Goal: Task Accomplishment & Management: Manage account settings

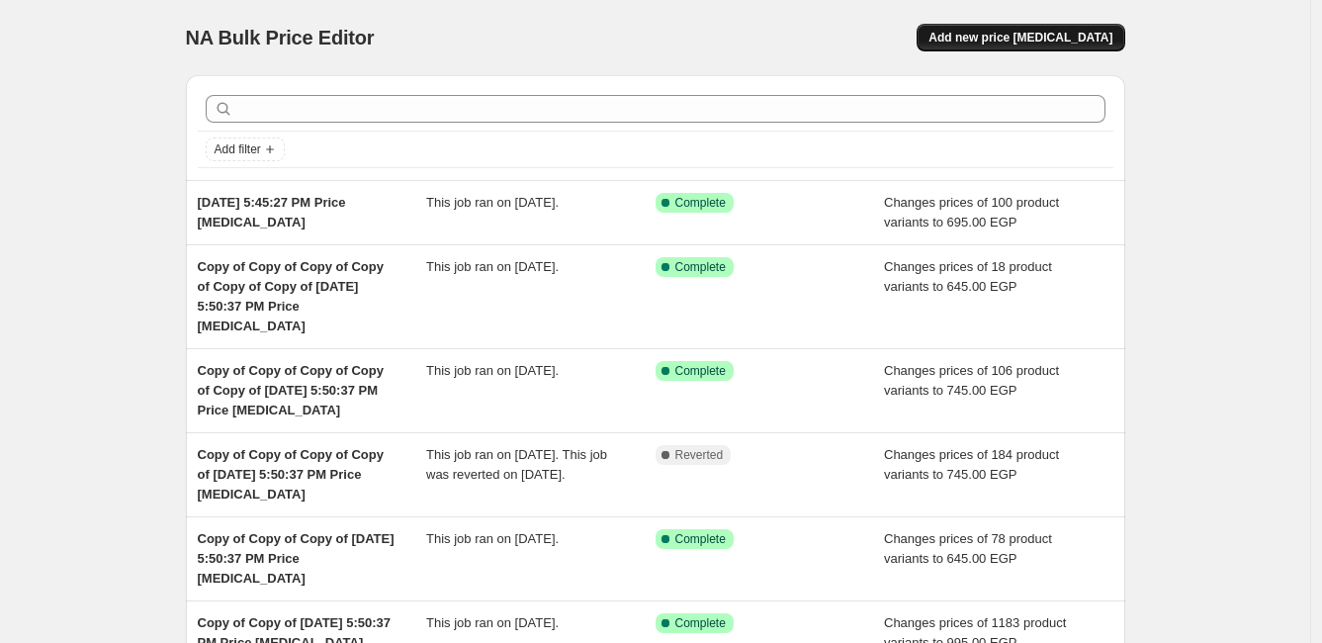
click at [1028, 41] on span "Add new price [MEDICAL_DATA]" at bounding box center [1020, 38] width 184 height 16
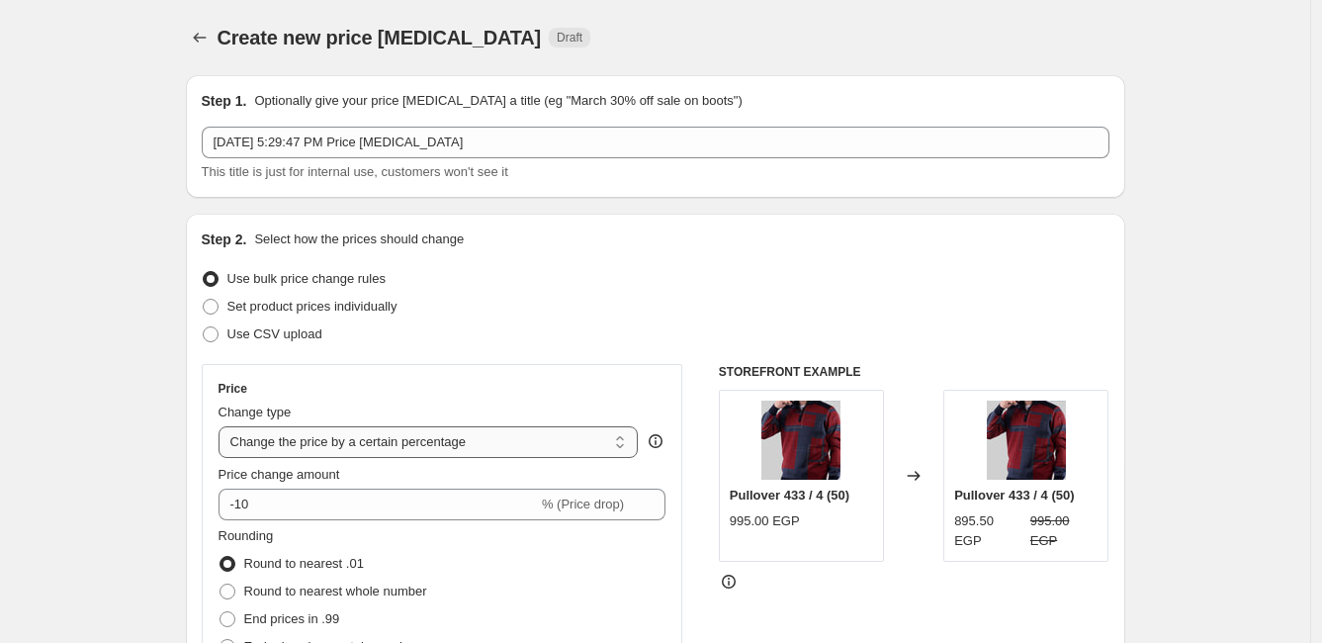
click at [477, 434] on select "Change the price to a certain amount Change the price by a certain amount Chang…" at bounding box center [428, 442] width 420 height 32
select select "to"
click at [222, 426] on select "Change the price to a certain amount Change the price by a certain amount Chang…" at bounding box center [428, 442] width 420 height 32
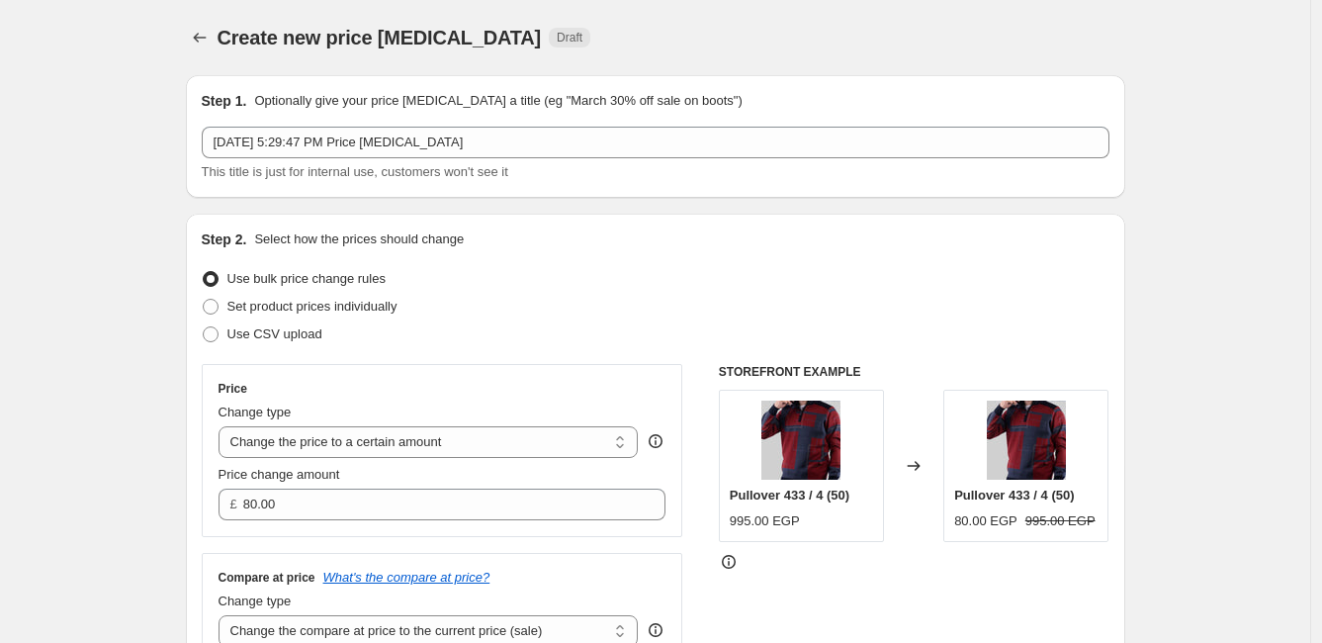
scroll to position [110, 0]
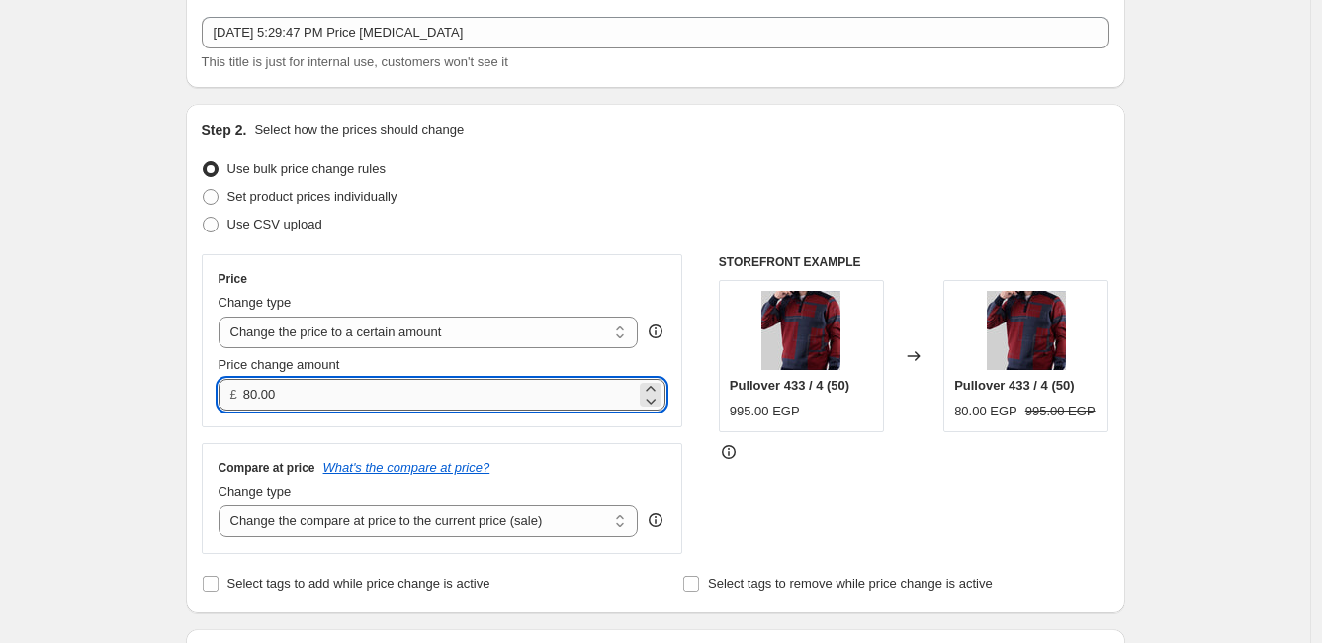
click at [472, 405] on input "80.00" at bounding box center [439, 395] width 392 height 32
type input "8"
type input "895.00"
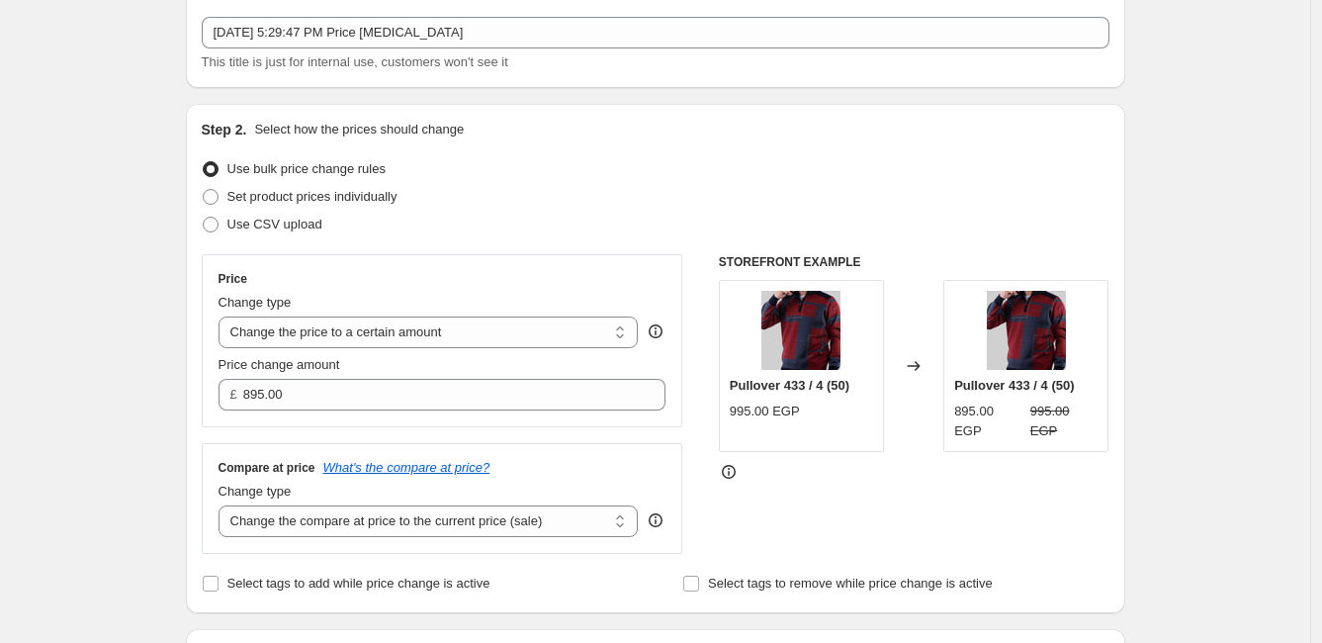
click at [882, 528] on div "STOREFRONT EXAMPLE Pullover 433 / 4 (50) 995.00 EGP Changed to Pullover 433 / 4…" at bounding box center [914, 404] width 390 height 300
click at [589, 518] on select "Change the compare at price to the current price (sale) Change the compare at p…" at bounding box center [428, 521] width 420 height 32
drag, startPoint x: 812, startPoint y: 520, endPoint x: 799, endPoint y: 520, distance: 12.9
click at [812, 520] on div "STOREFRONT EXAMPLE Pullover 433 / 4 (50) 995.00 EGP Changed to Pullover 433 / 4…" at bounding box center [914, 404] width 390 height 300
click at [436, 512] on select "Change the compare at price to the current price (sale) Change the compare at p…" at bounding box center [428, 521] width 420 height 32
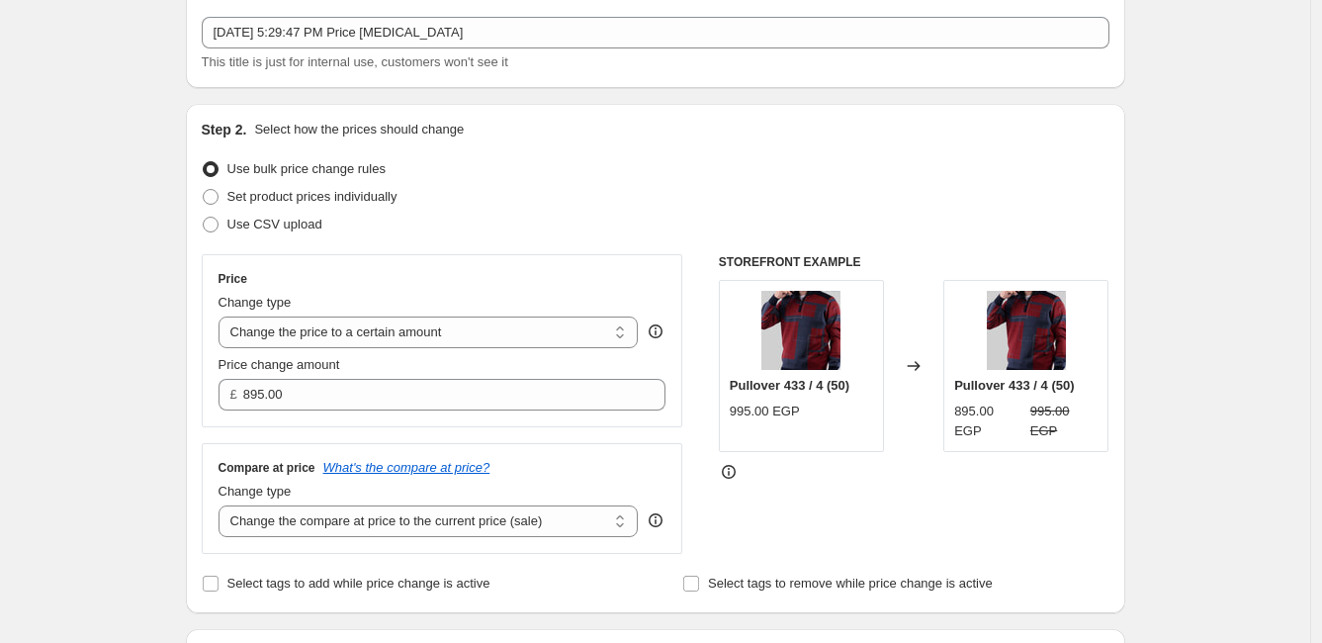
select select "remove"
click at [222, 505] on select "Change the compare at price to the current price (sale) Change the compare at p…" at bounding box center [428, 521] width 420 height 32
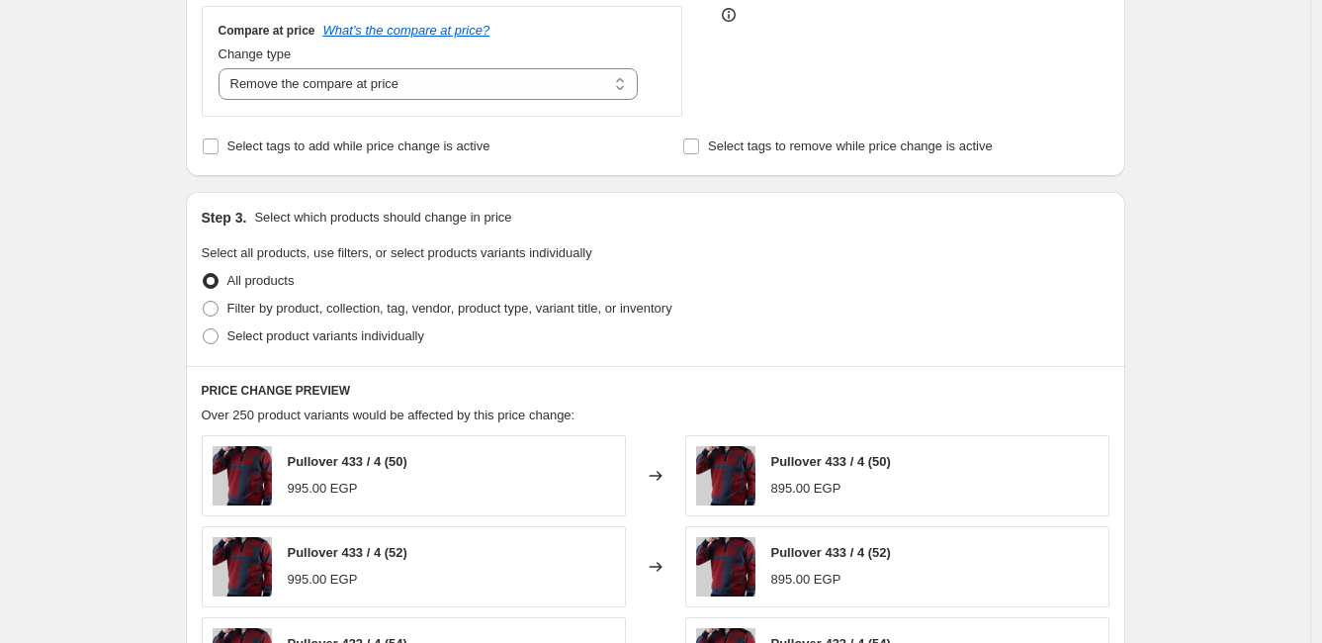
scroll to position [549, 0]
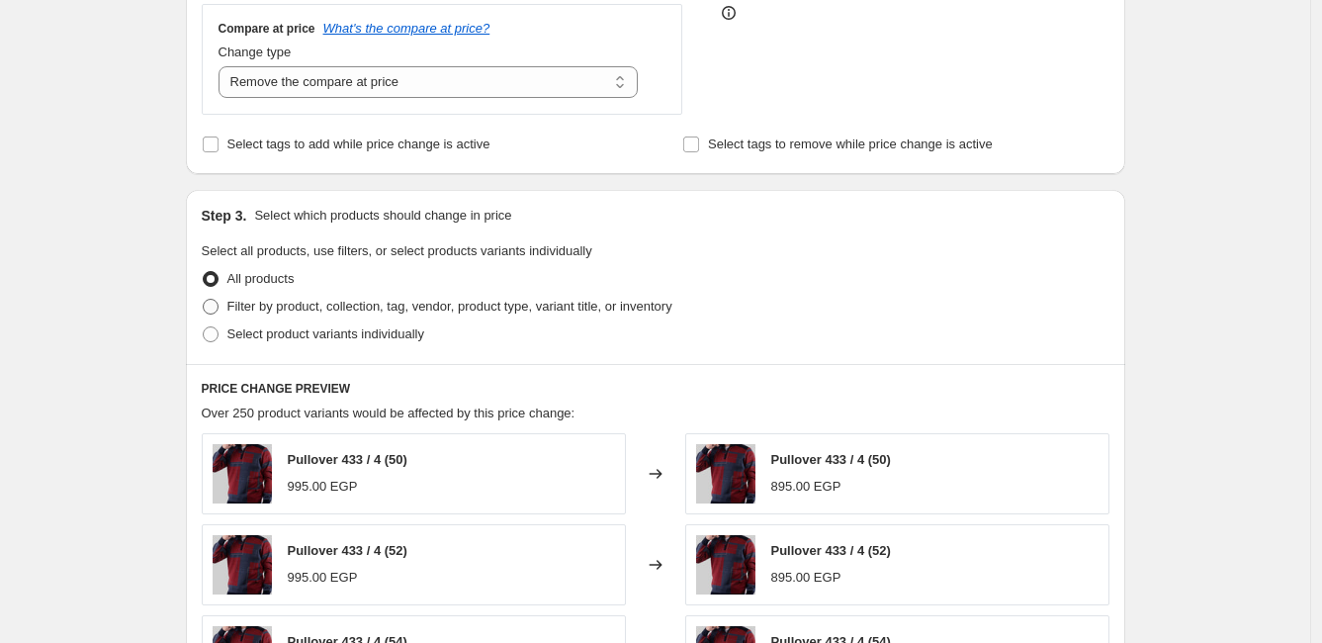
click at [387, 308] on span "Filter by product, collection, tag, vendor, product type, variant title, or inv…" at bounding box center [449, 306] width 445 height 15
click at [204, 300] on input "Filter by product, collection, tag, vendor, product type, variant title, or inv…" at bounding box center [203, 299] width 1 height 1
radio input "true"
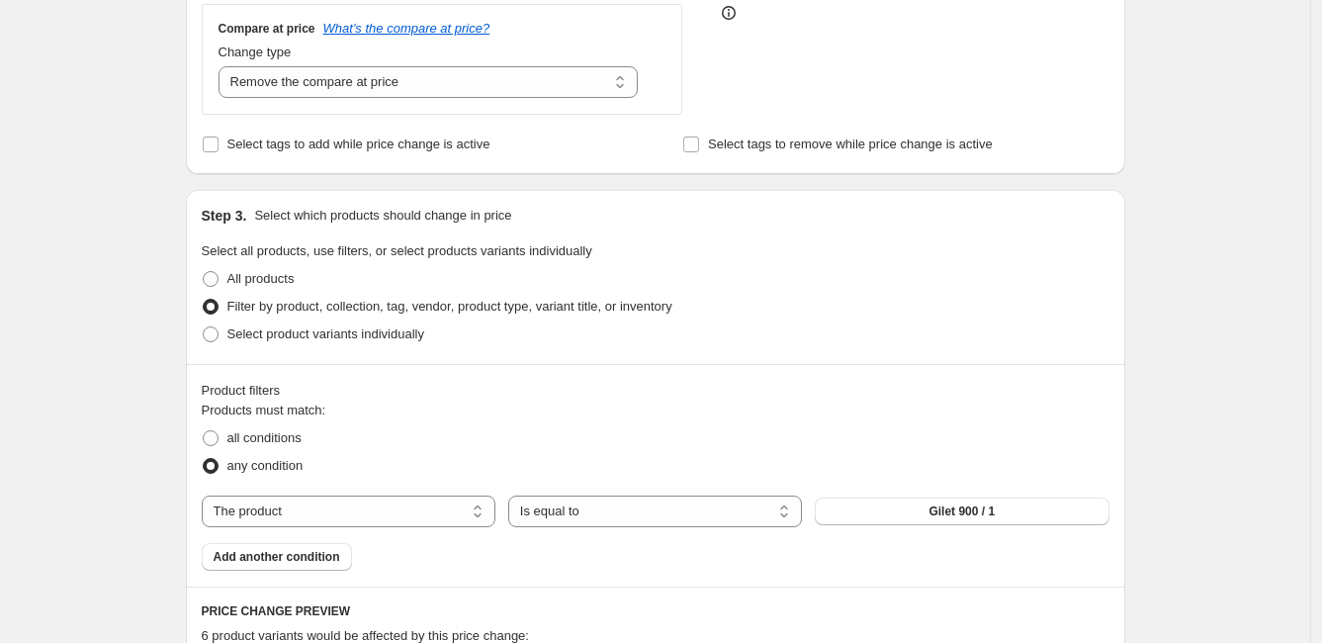
scroll to position [659, 0]
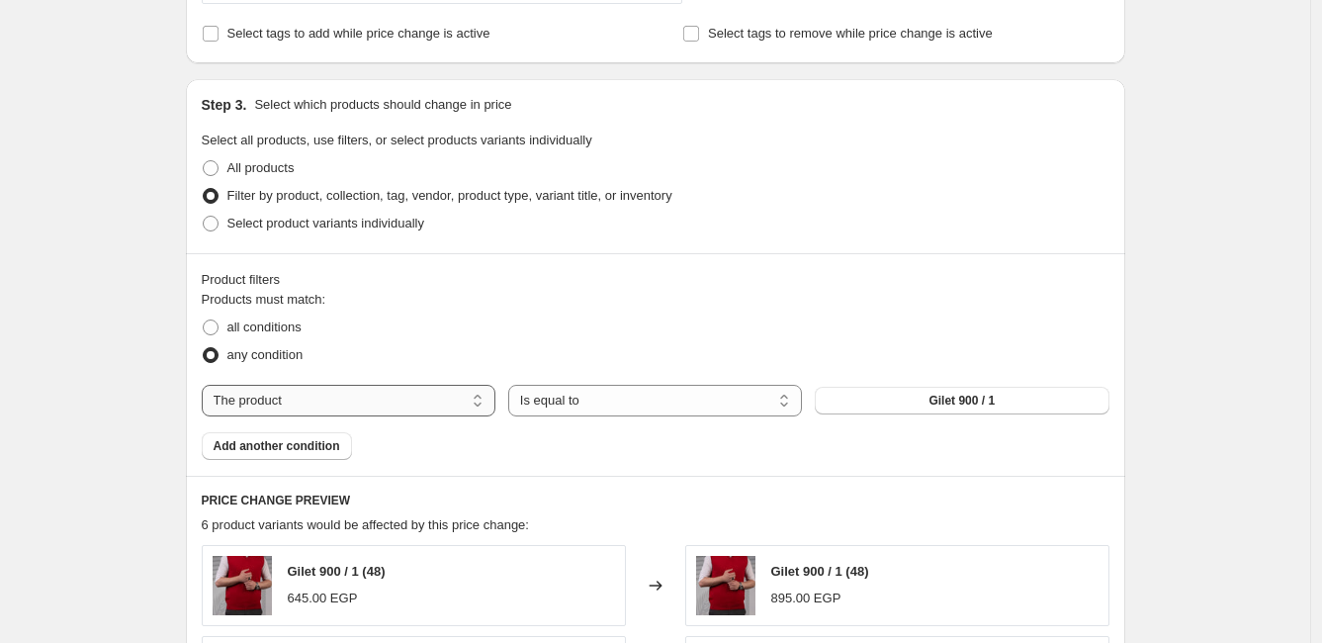
click at [420, 395] on select "The product The product's collection The product's vendor The product's status …" at bounding box center [349, 401] width 294 height 32
click at [434, 325] on div "all conditions" at bounding box center [656, 327] width 908 height 28
click at [331, 403] on select "The product The product's collection The product's vendor The product's status …" at bounding box center [349, 401] width 294 height 32
select select "collection"
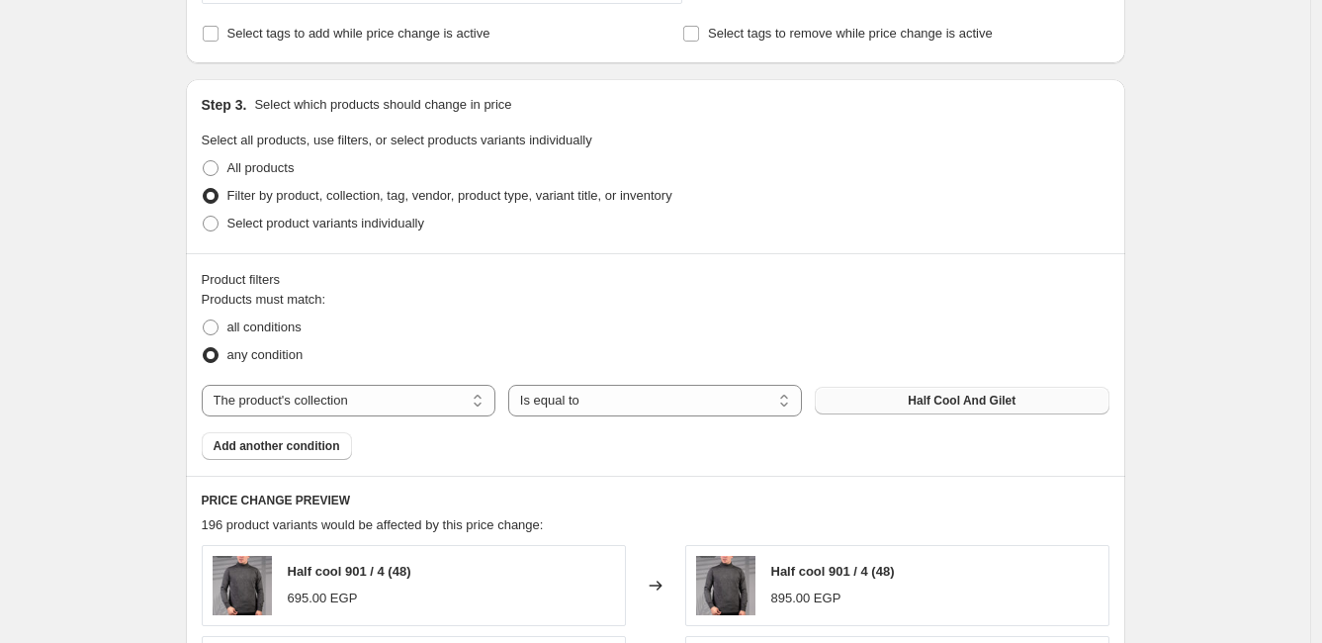
click at [923, 406] on span "Half Cool And Gilet" at bounding box center [962, 400] width 108 height 16
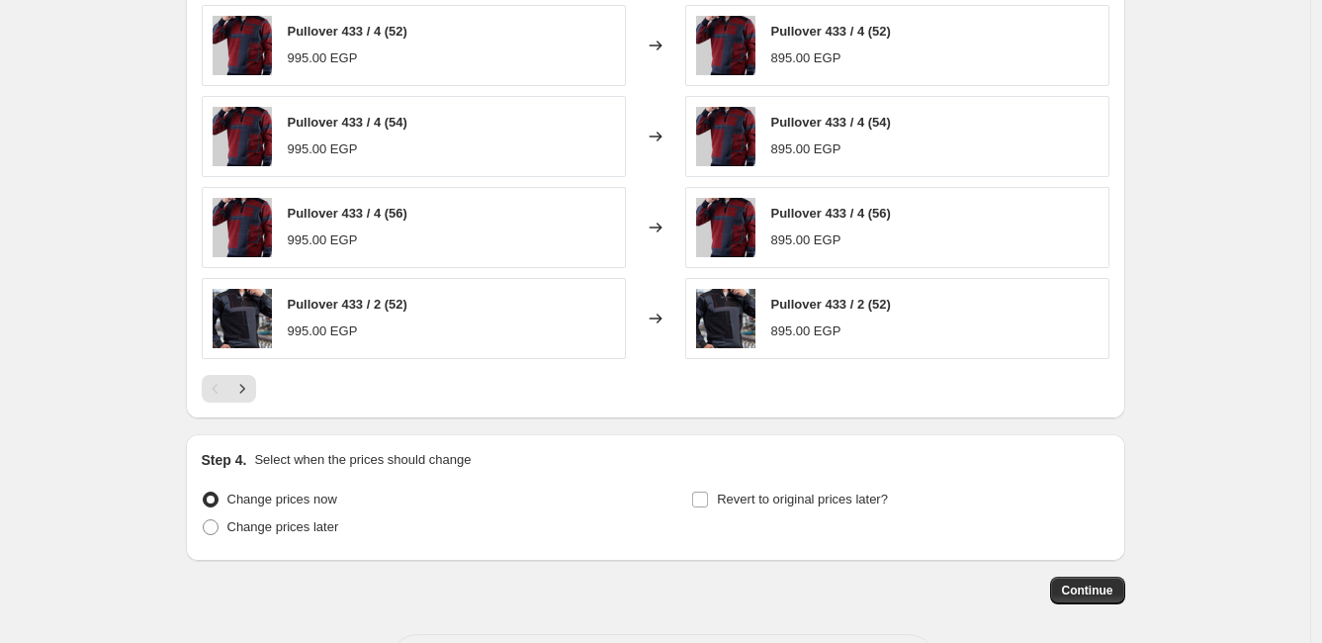
scroll to position [1369, 0]
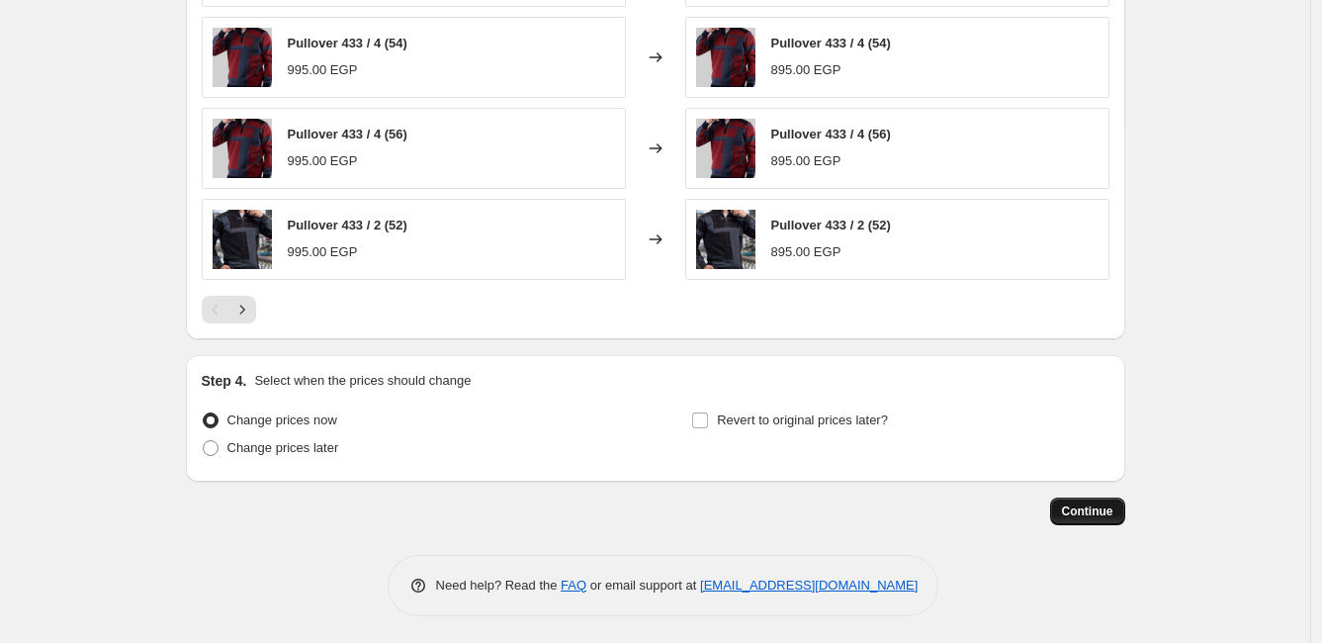
click at [1104, 509] on span "Continue" at bounding box center [1087, 511] width 51 height 16
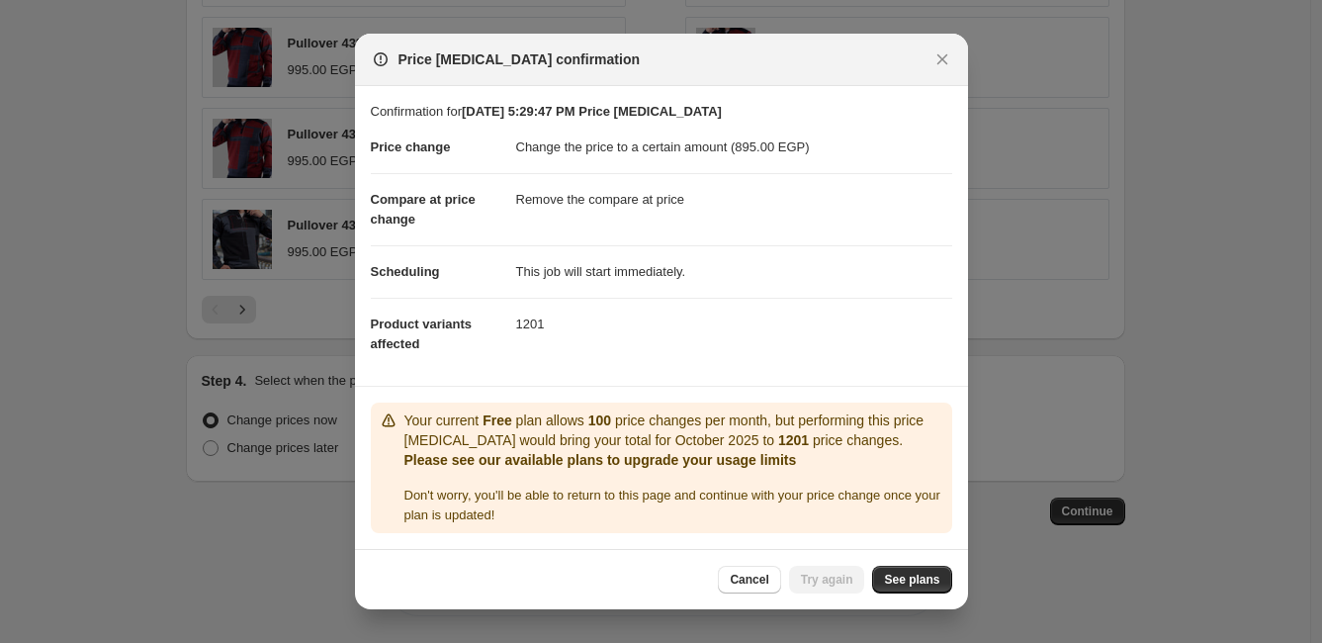
scroll to position [0, 0]
click at [914, 573] on span "See plans" at bounding box center [911, 579] width 55 height 16
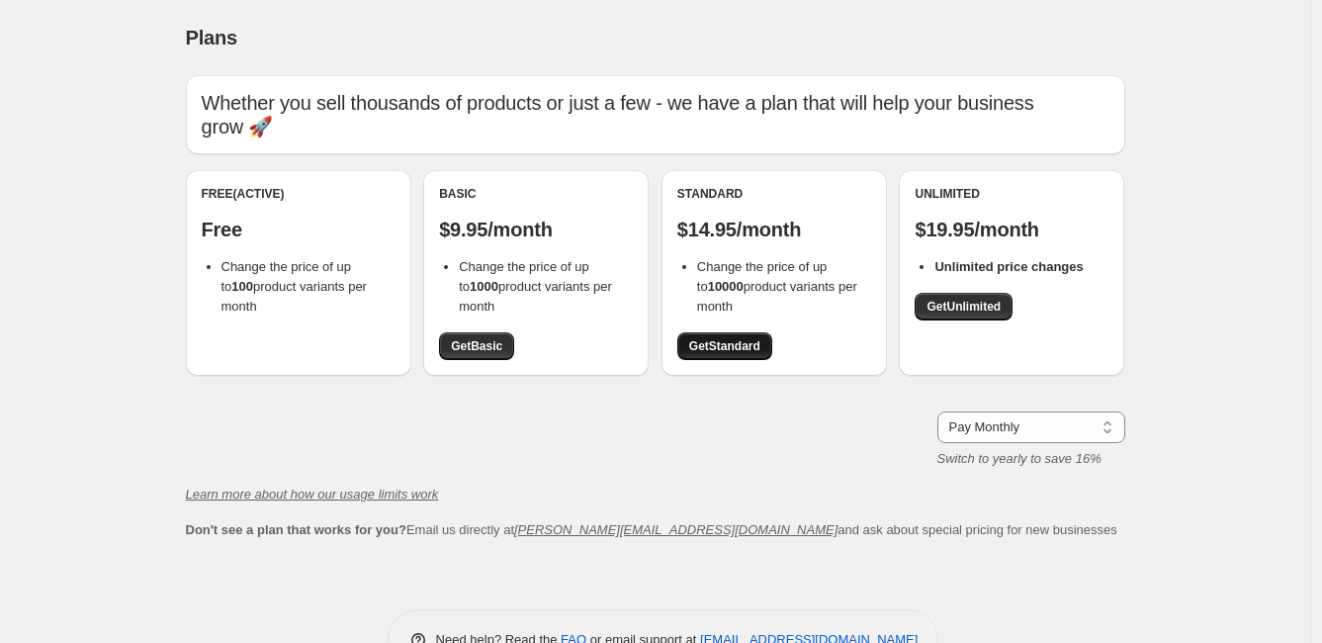
click at [736, 345] on span "Get Standard" at bounding box center [724, 346] width 71 height 16
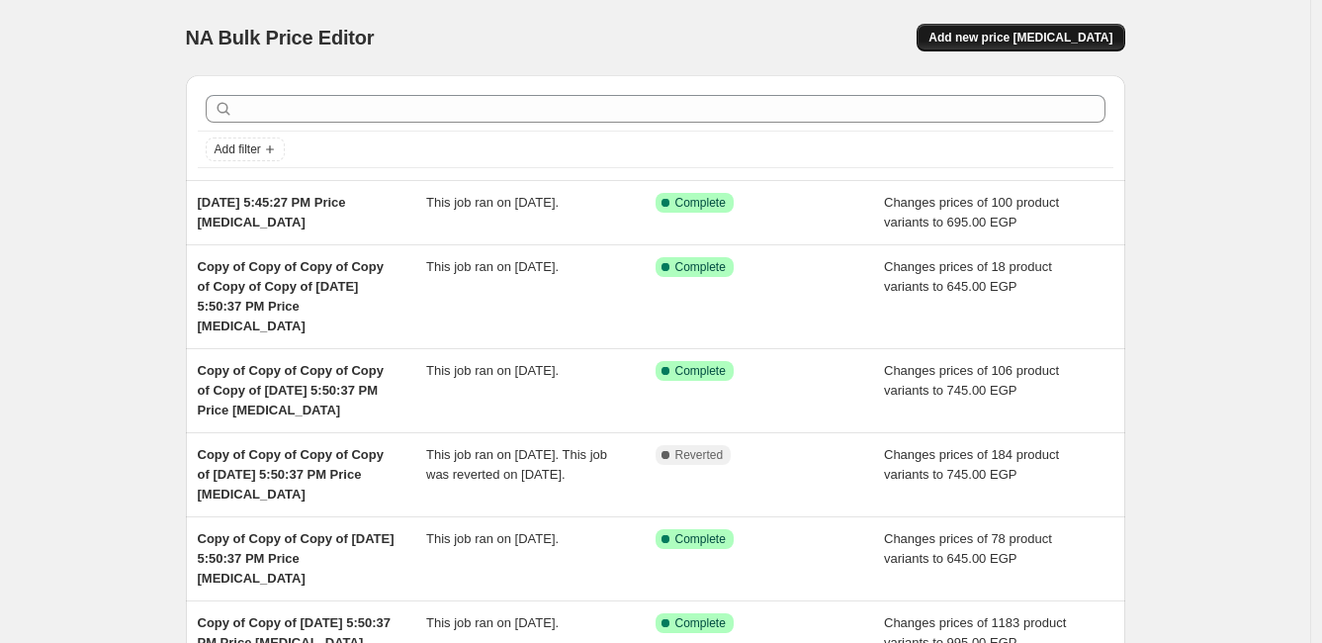
click at [1046, 43] on span "Add new price [MEDICAL_DATA]" at bounding box center [1020, 38] width 184 height 16
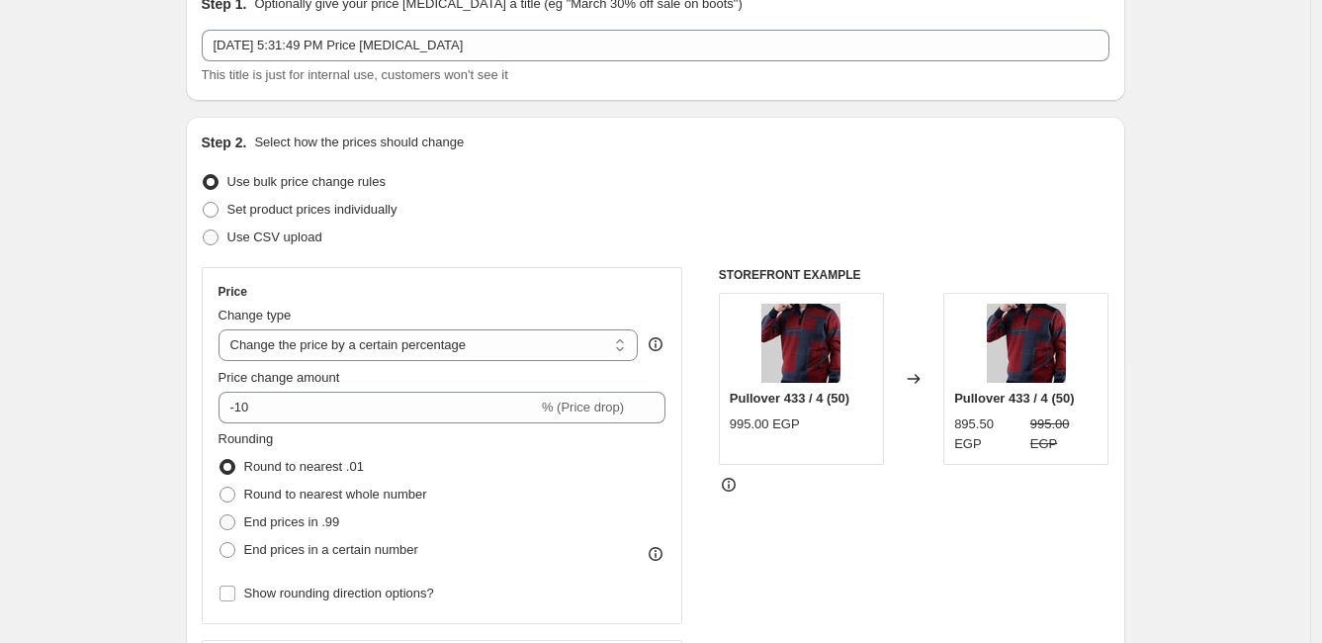
scroll to position [110, 0]
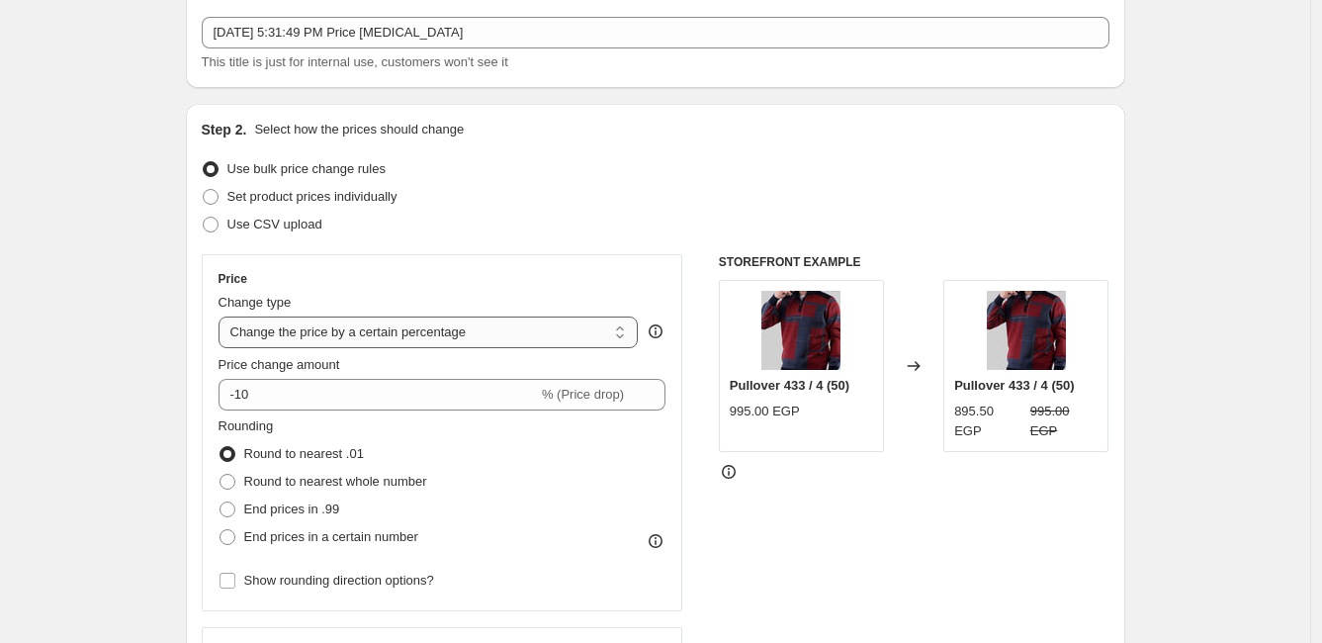
click at [541, 335] on select "Change the price to a certain amount Change the price by a certain amount Chang…" at bounding box center [428, 332] width 420 height 32
select select "to"
click at [222, 316] on select "Change the price to a certain amount Change the price by a certain amount Chang…" at bounding box center [428, 332] width 420 height 32
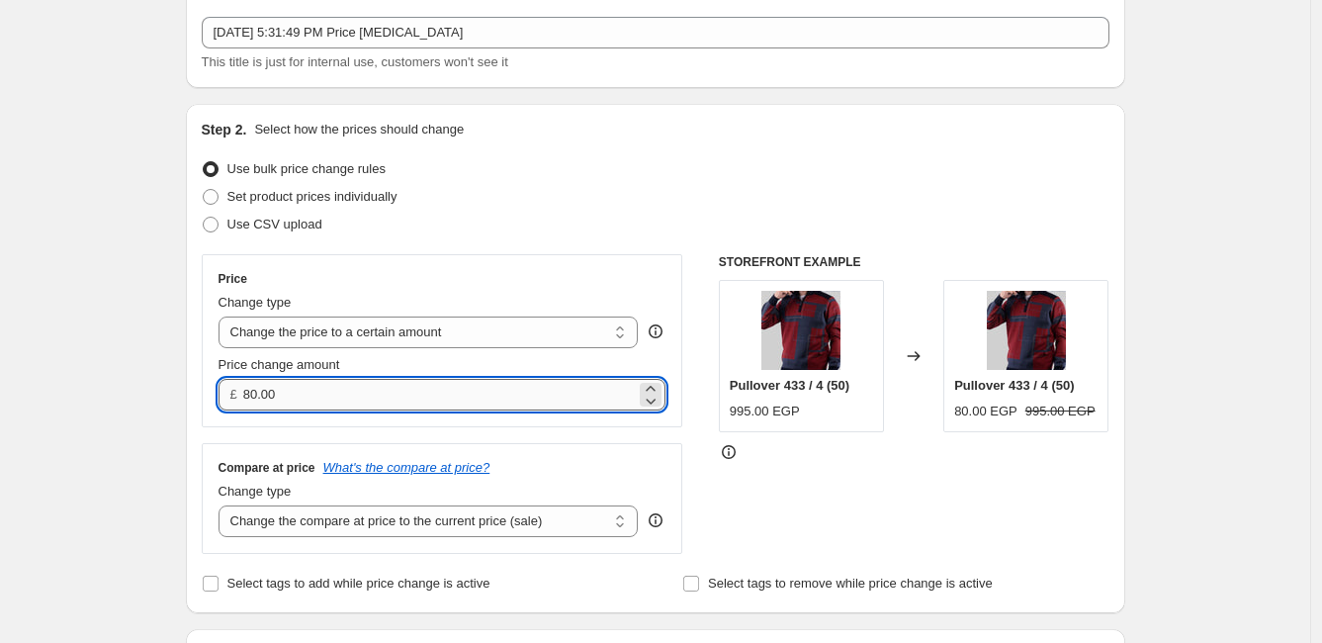
click at [349, 391] on input "80.00" at bounding box center [439, 395] width 392 height 32
type input "895.00"
click at [636, 167] on div "Use bulk price change rules" at bounding box center [656, 169] width 908 height 28
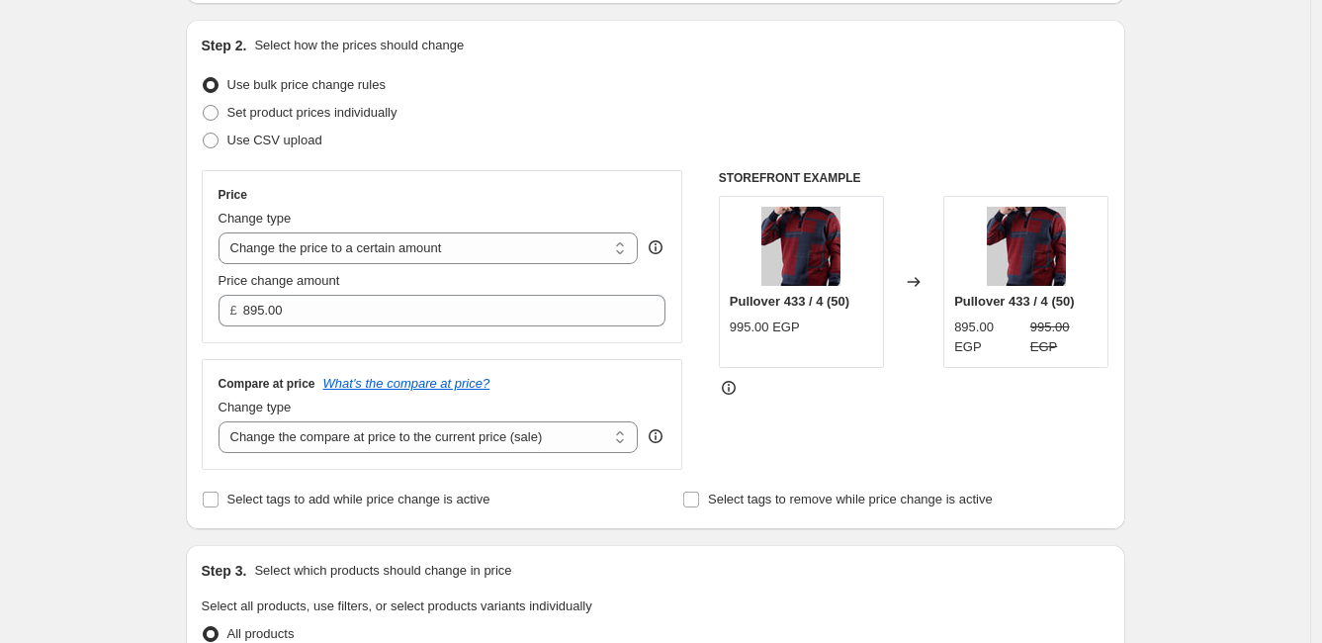
scroll to position [219, 0]
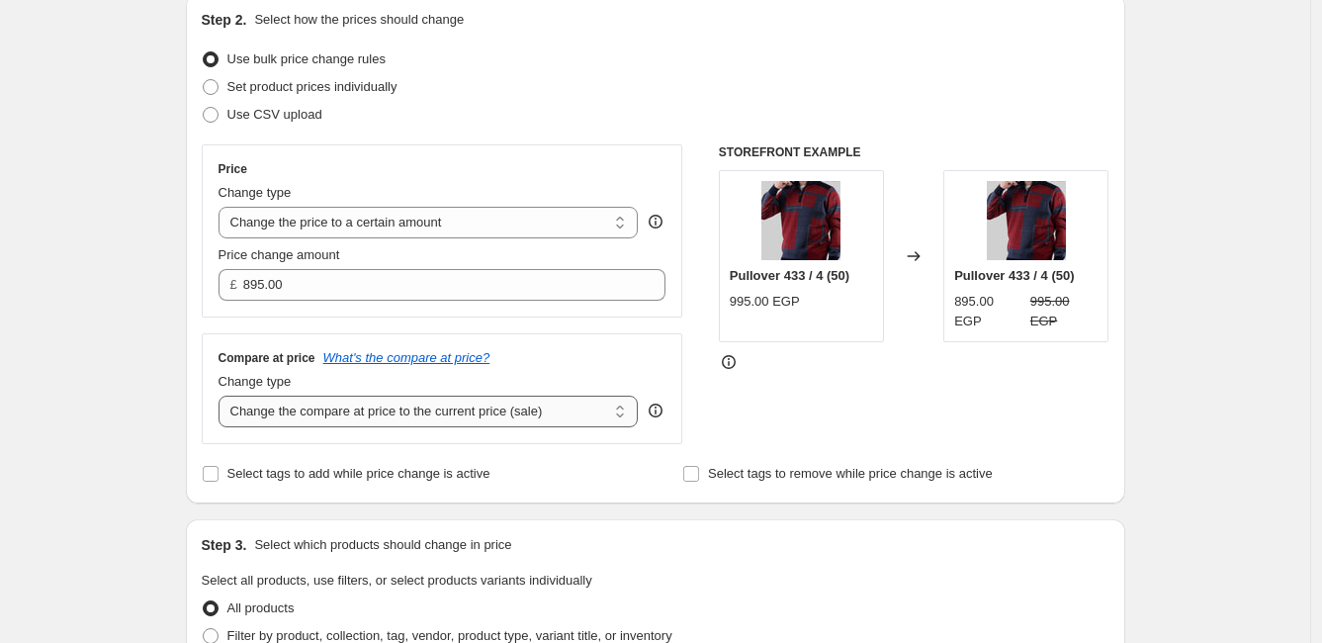
drag, startPoint x: 544, startPoint y: 406, endPoint x: 537, endPoint y: 422, distance: 17.3
click at [544, 406] on select "Change the compare at price to the current price (sale) Change the compare at p…" at bounding box center [428, 411] width 420 height 32
select select "remove"
click at [222, 395] on select "Change the compare at price to the current price (sale) Change the compare at p…" at bounding box center [428, 411] width 420 height 32
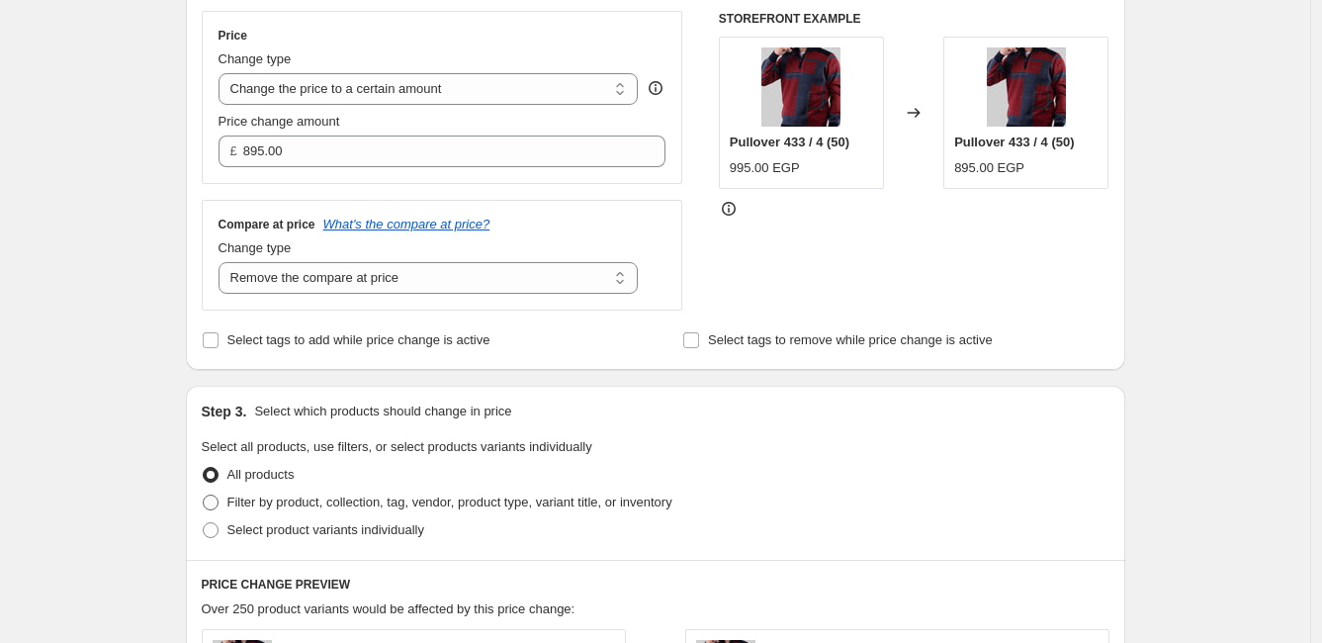
scroll to position [439, 0]
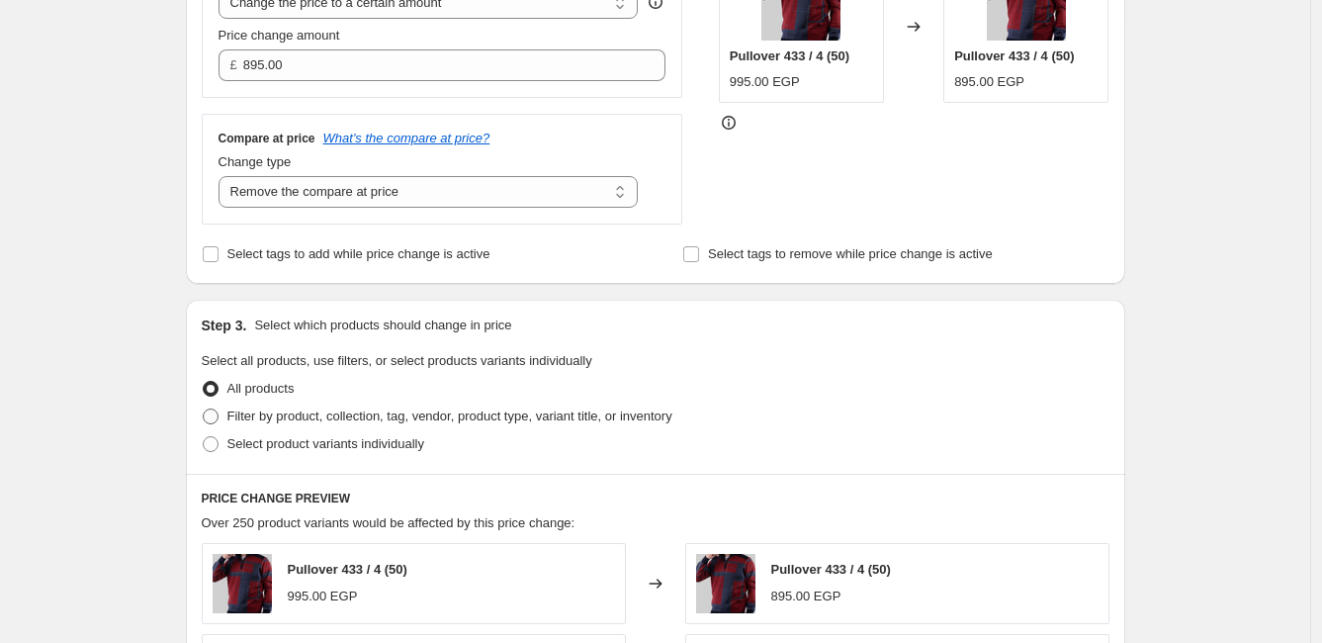
click at [275, 416] on span "Filter by product, collection, tag, vendor, product type, variant title, or inv…" at bounding box center [449, 415] width 445 height 15
click at [204, 409] on input "Filter by product, collection, tag, vendor, product type, variant title, or inv…" at bounding box center [203, 408] width 1 height 1
radio input "true"
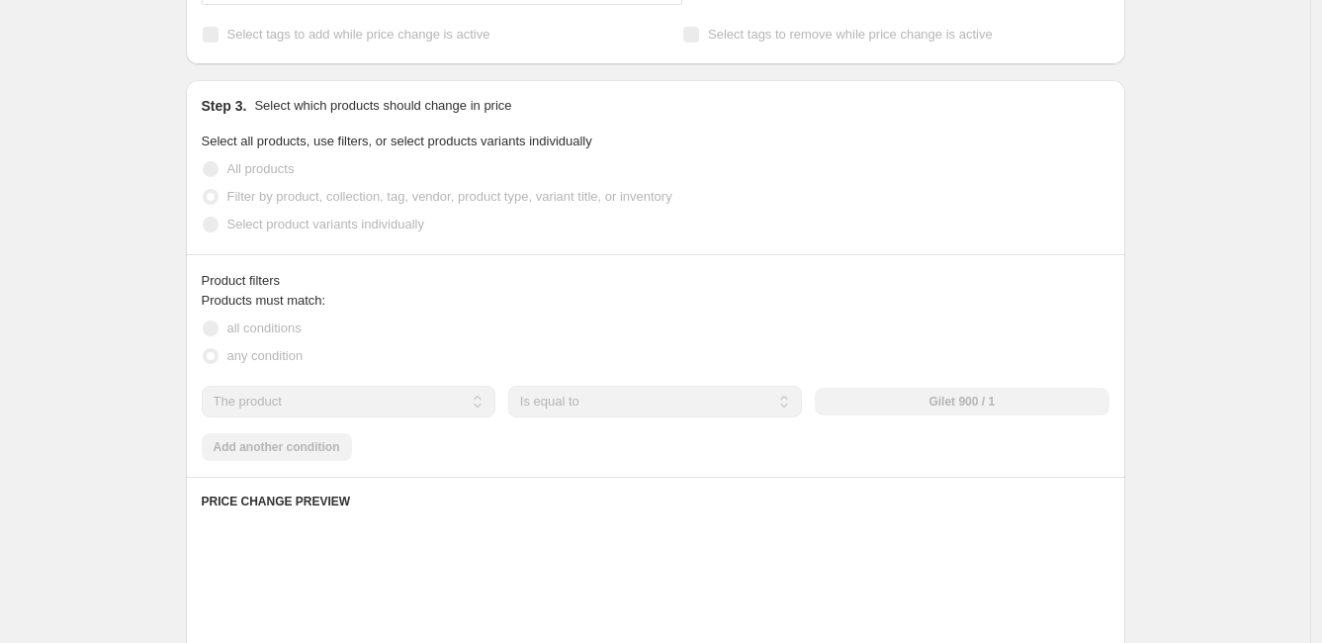
scroll to position [659, 0]
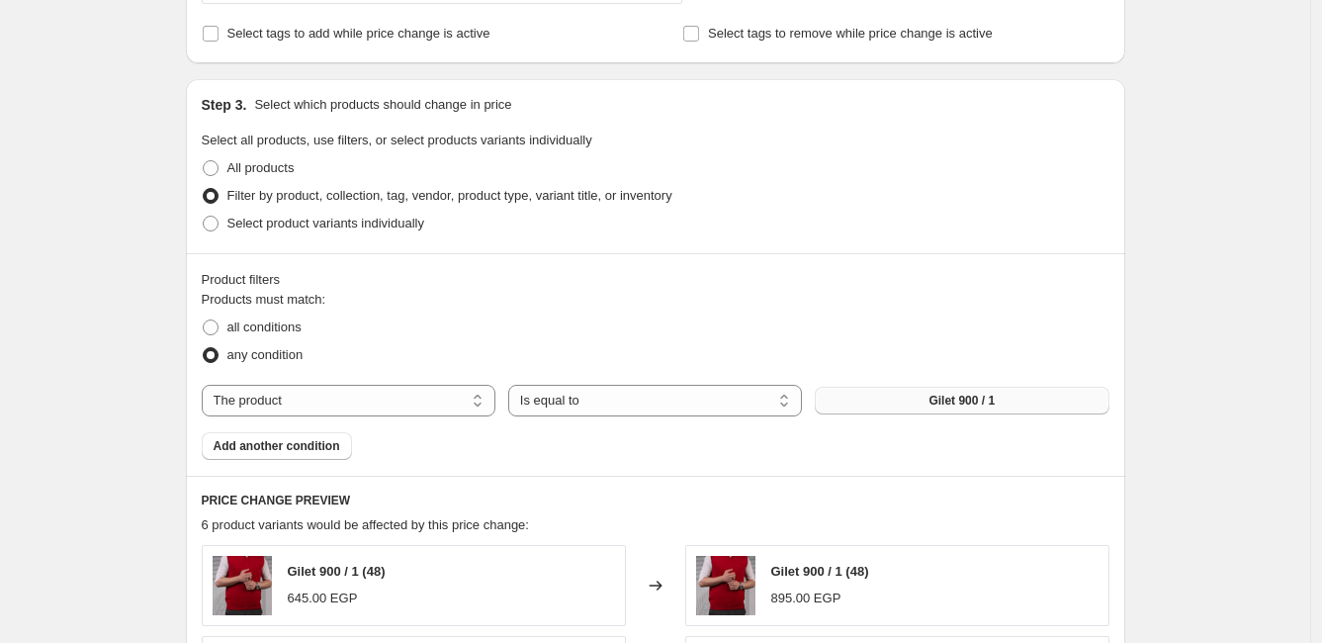
click at [947, 403] on span "Gilet 900 / 1" at bounding box center [961, 400] width 66 height 16
click at [338, 398] on select "The product The product's collection The product's vendor The product's status …" at bounding box center [349, 401] width 294 height 32
select select "collection"
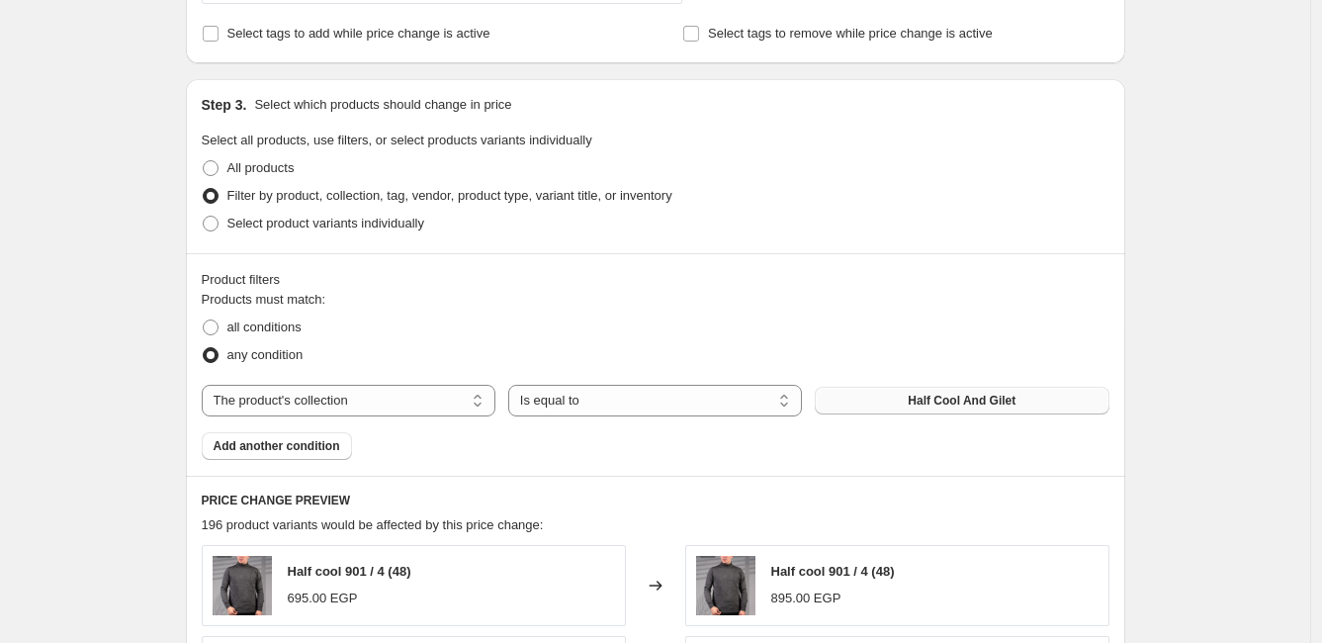
click at [952, 405] on span "Half Cool And Gilet" at bounding box center [962, 400] width 108 height 16
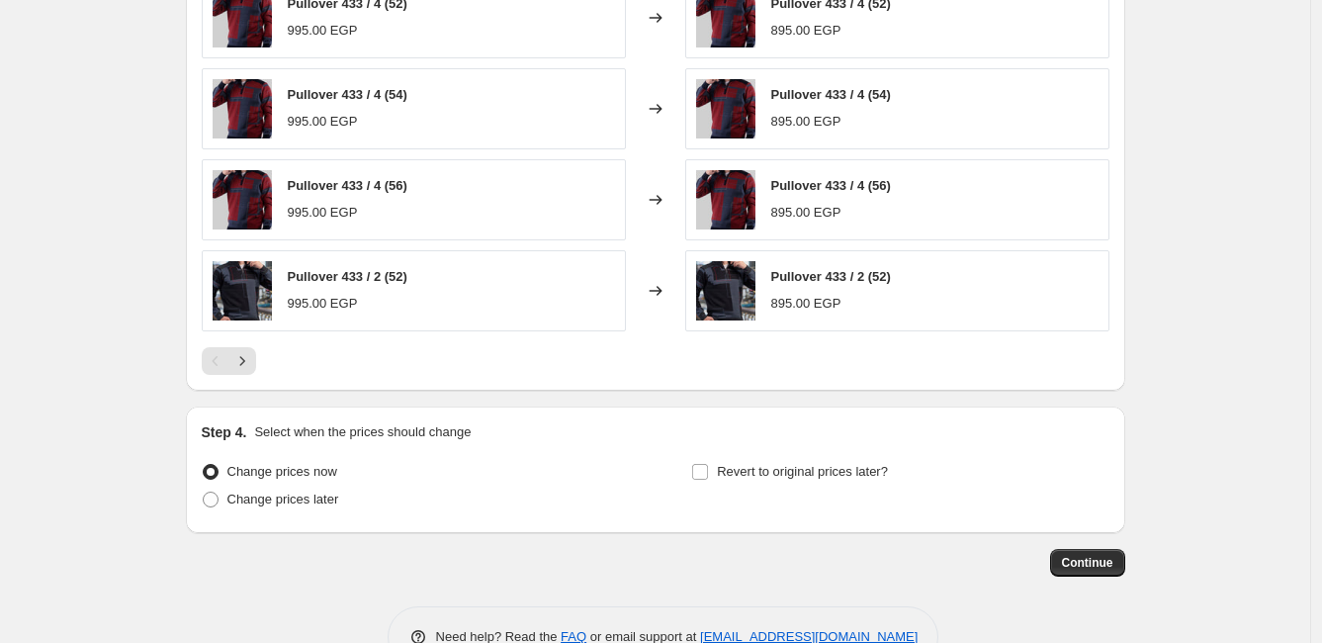
scroll to position [1369, 0]
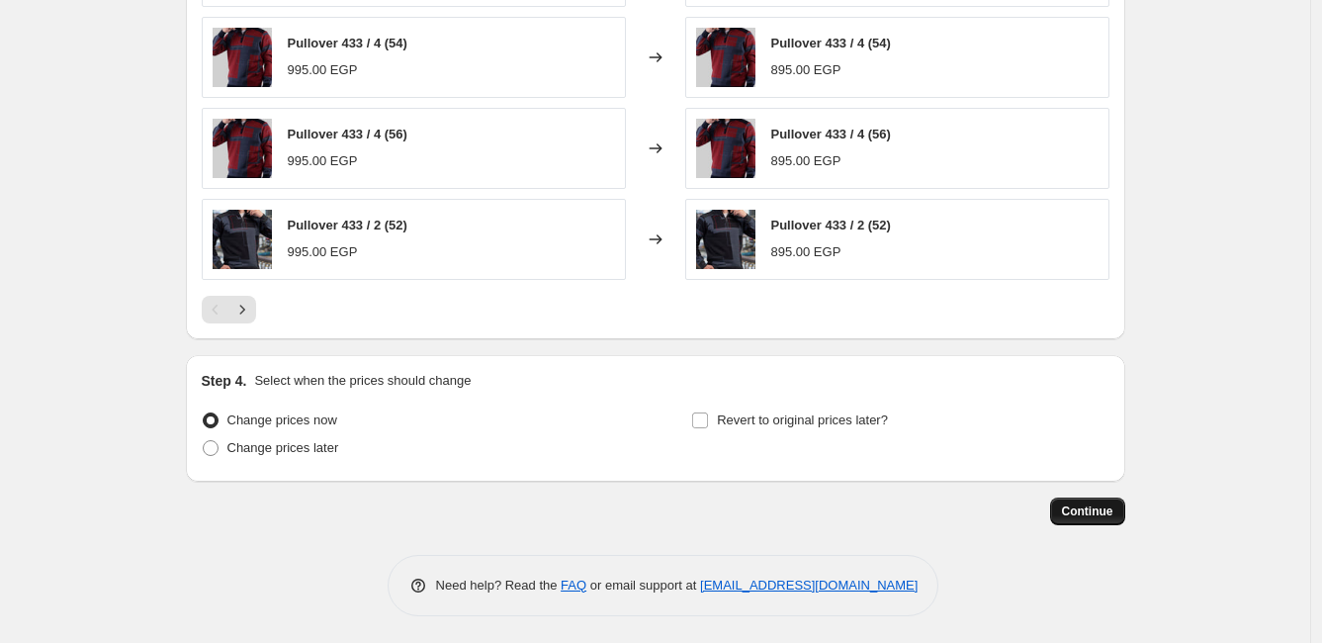
click at [1109, 507] on span "Continue" at bounding box center [1087, 511] width 51 height 16
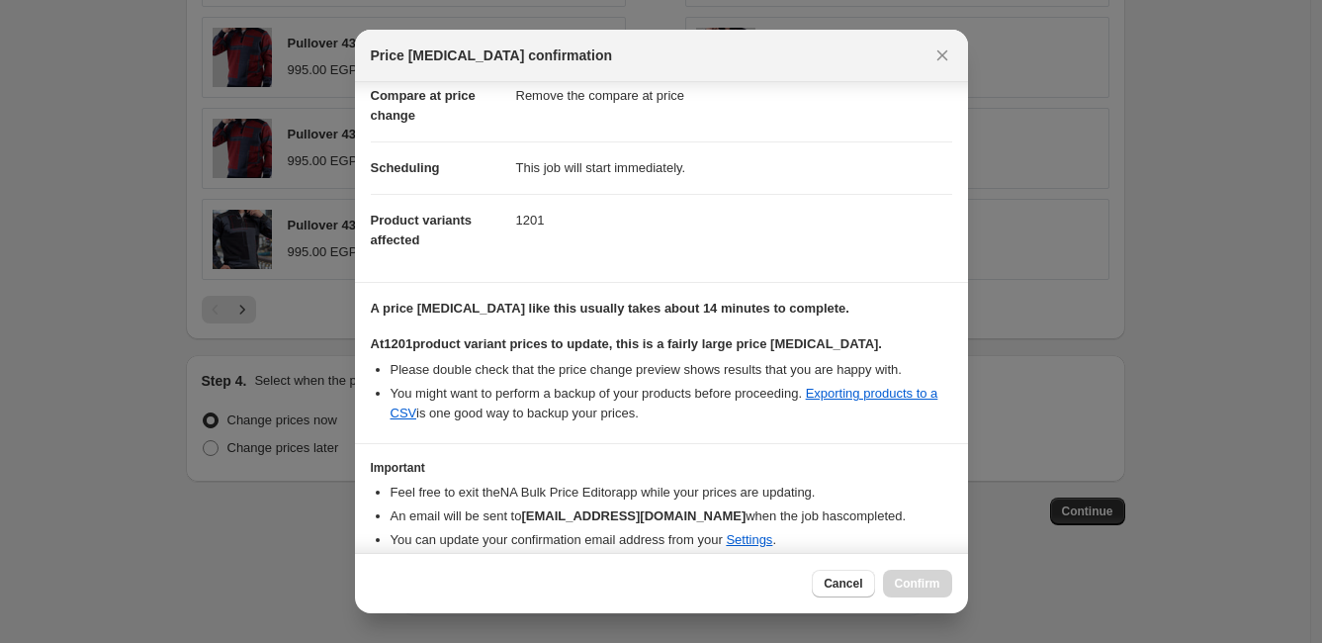
scroll to position [175, 0]
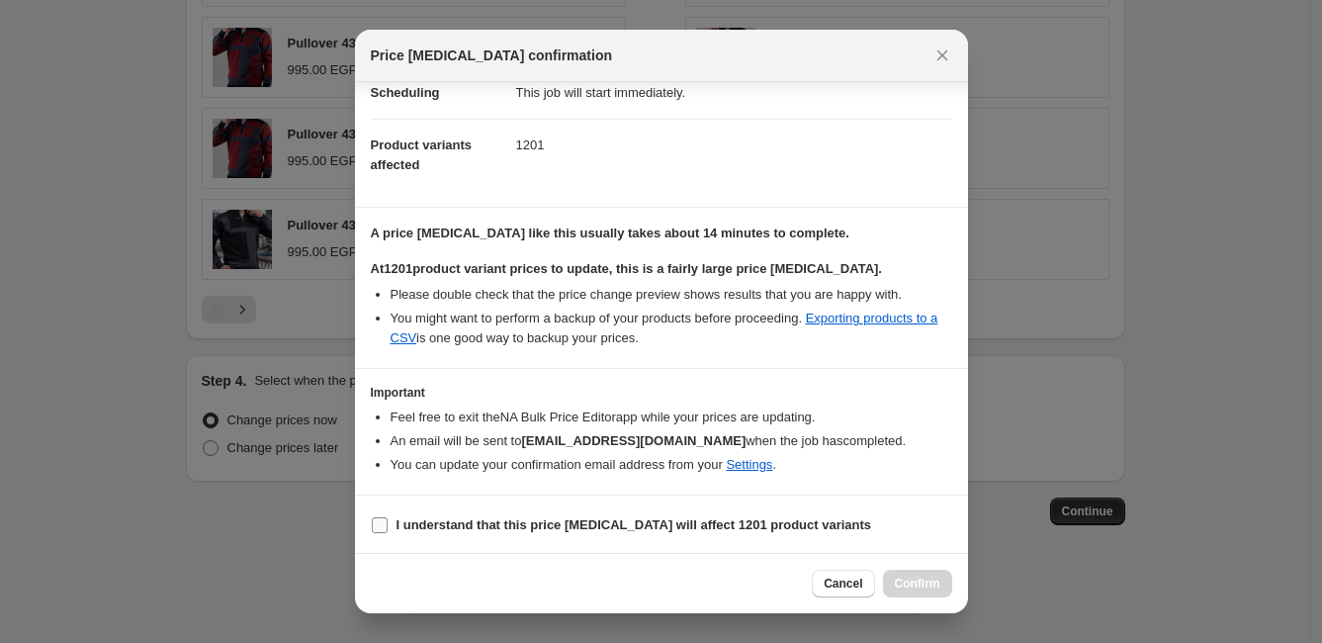
click at [390, 519] on label "I understand that this price change job will affect 1201 product variants" at bounding box center [621, 525] width 501 height 28
click at [388, 519] on input "I understand that this price change job will affect 1201 product variants" at bounding box center [380, 525] width 16 height 16
checkbox input "true"
click at [906, 585] on span "Confirm" at bounding box center [917, 583] width 45 height 16
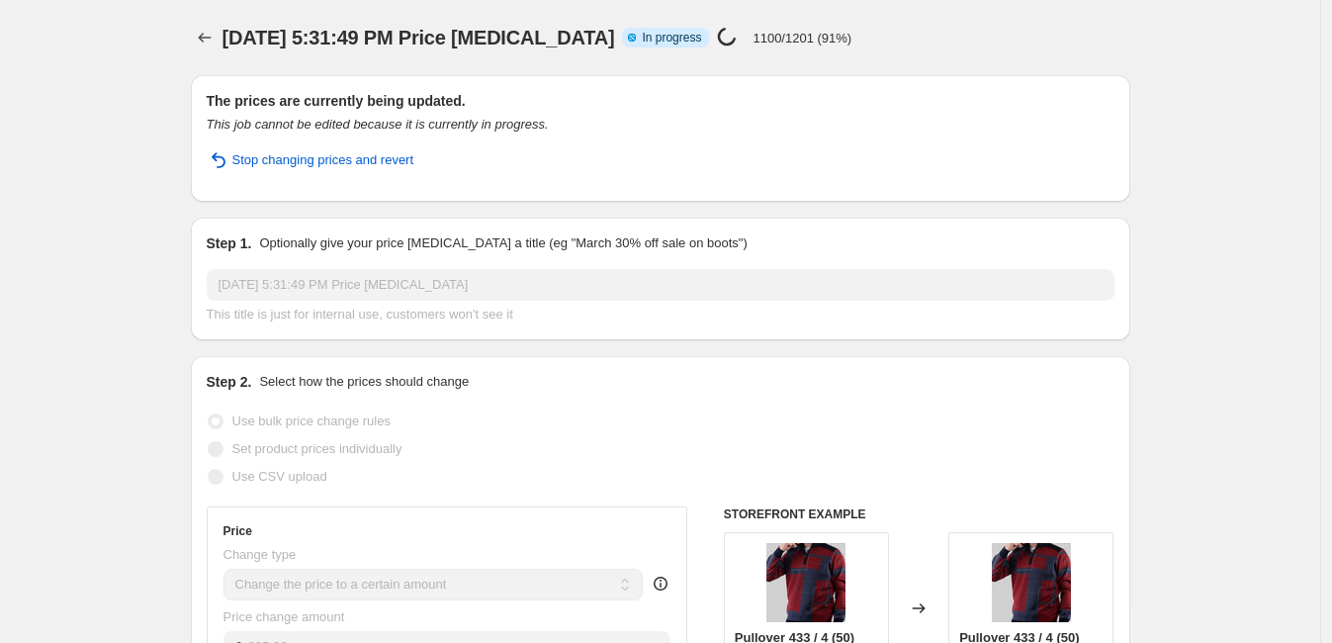
select select "remove"
select select "collection"
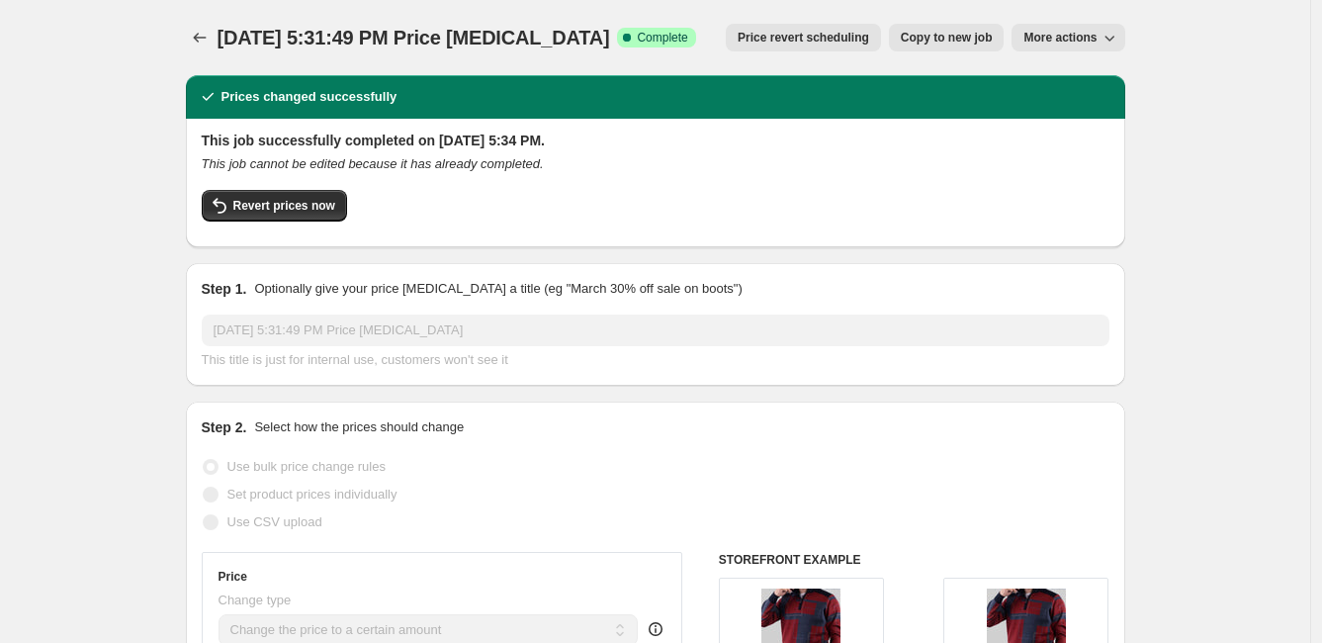
click at [945, 40] on span "Copy to new job" at bounding box center [947, 38] width 92 height 16
select select "remove"
select select "collection"
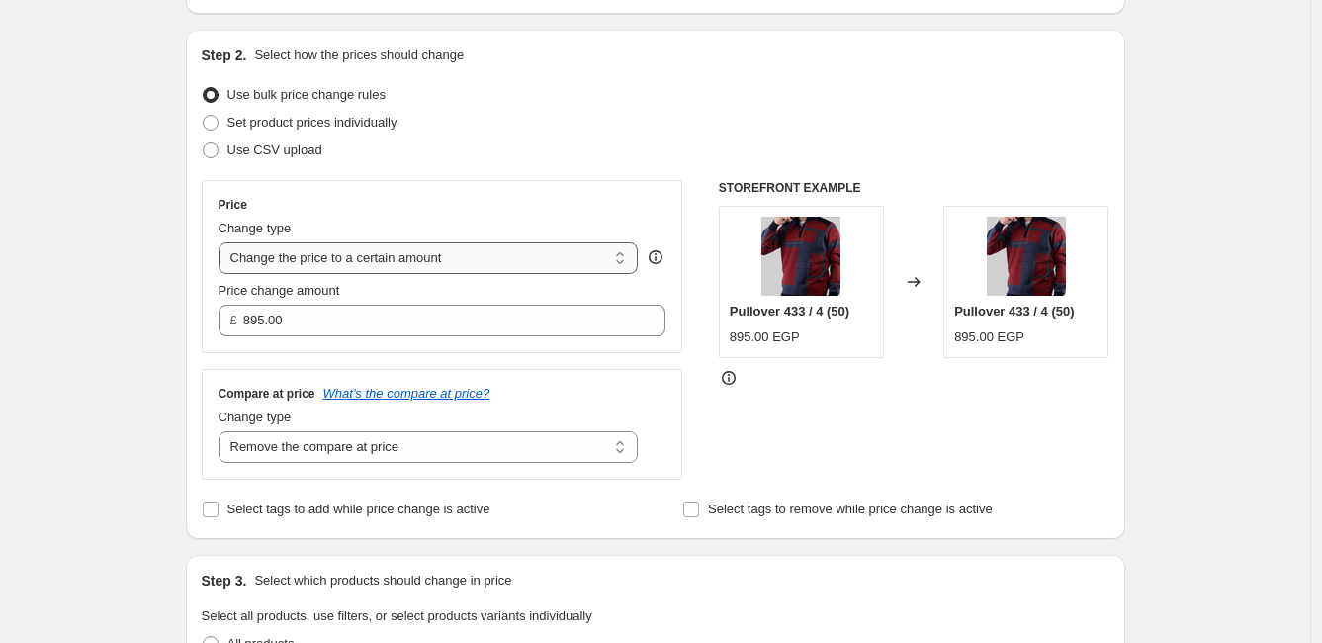
scroll to position [219, 0]
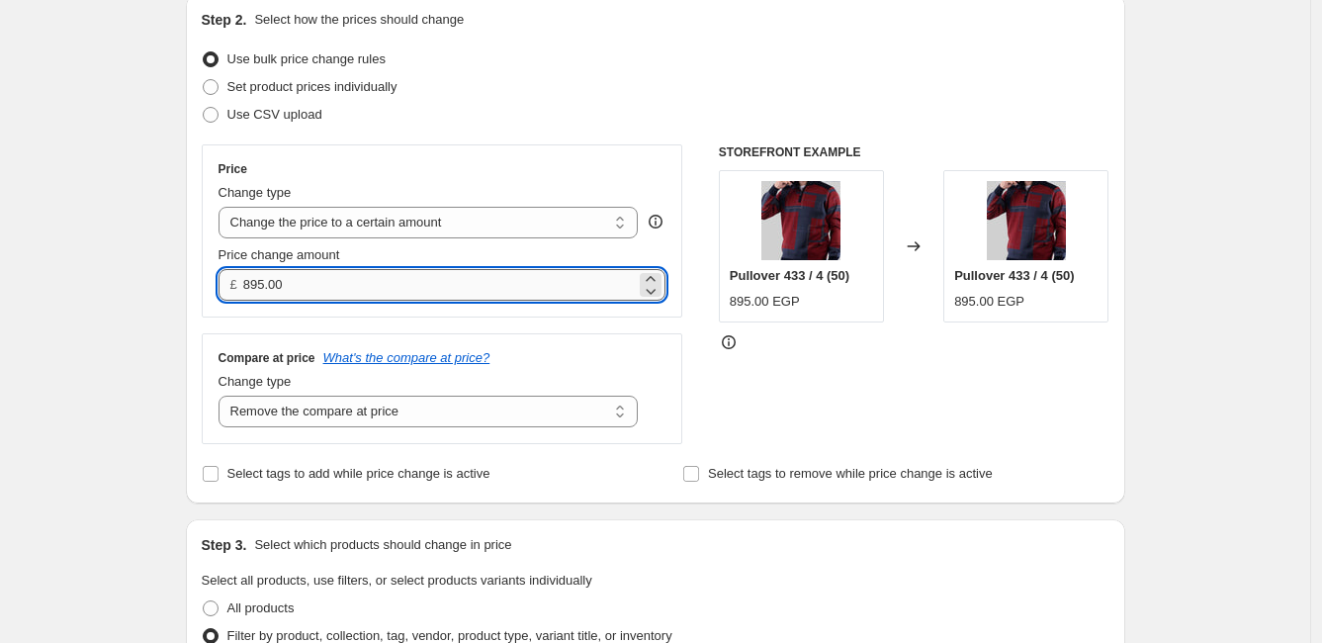
click at [418, 293] on input "895.00" at bounding box center [439, 285] width 392 height 32
type input "8"
type input "595.00"
click at [736, 25] on div "Step 2. Select how the prices should change" at bounding box center [656, 20] width 908 height 20
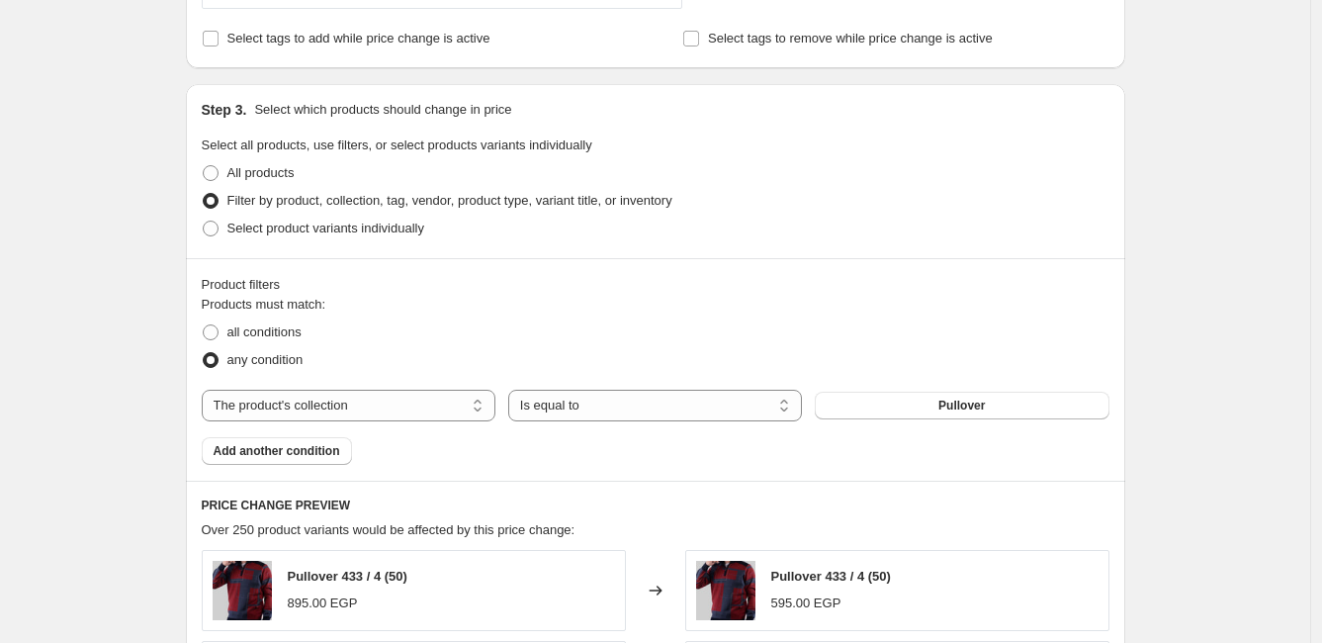
scroll to position [659, 0]
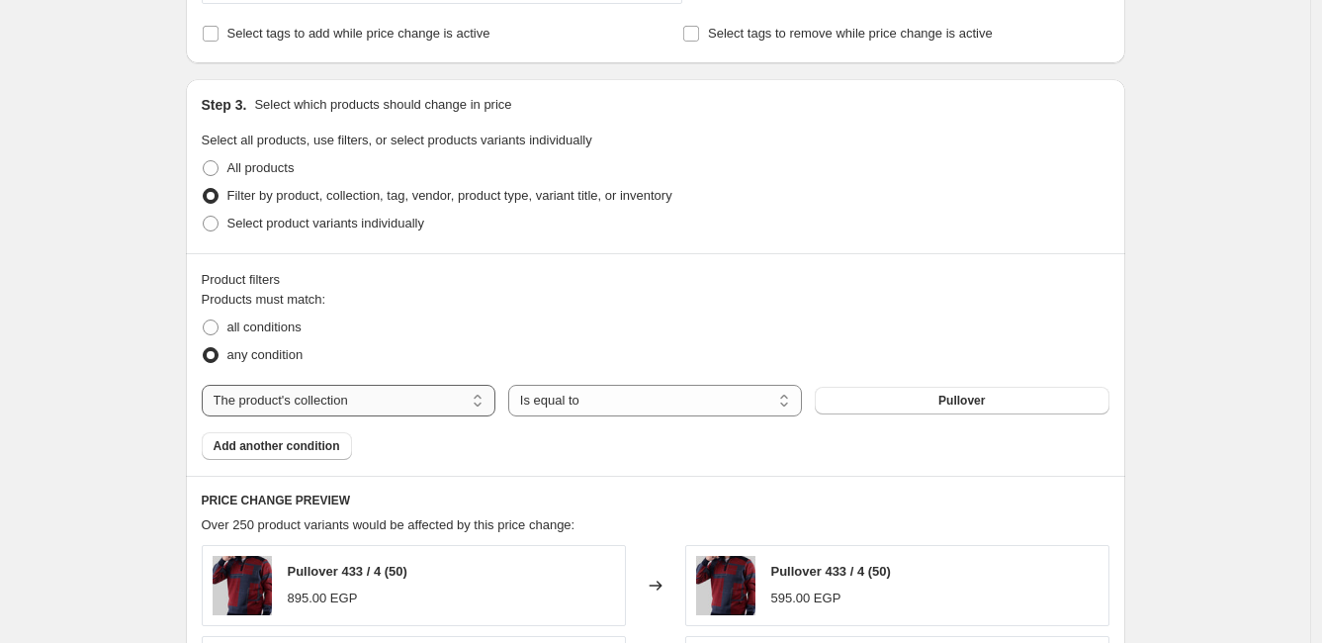
click at [393, 395] on select "The product The product's collection The product's vendor The product's status …" at bounding box center [349, 401] width 294 height 32
click at [206, 385] on select "The product The product's collection The product's vendor The product's status …" at bounding box center [349, 401] width 294 height 32
click at [366, 402] on select "The product The product's collection The product's vendor The product's status …" at bounding box center [349, 401] width 294 height 32
select select "product"
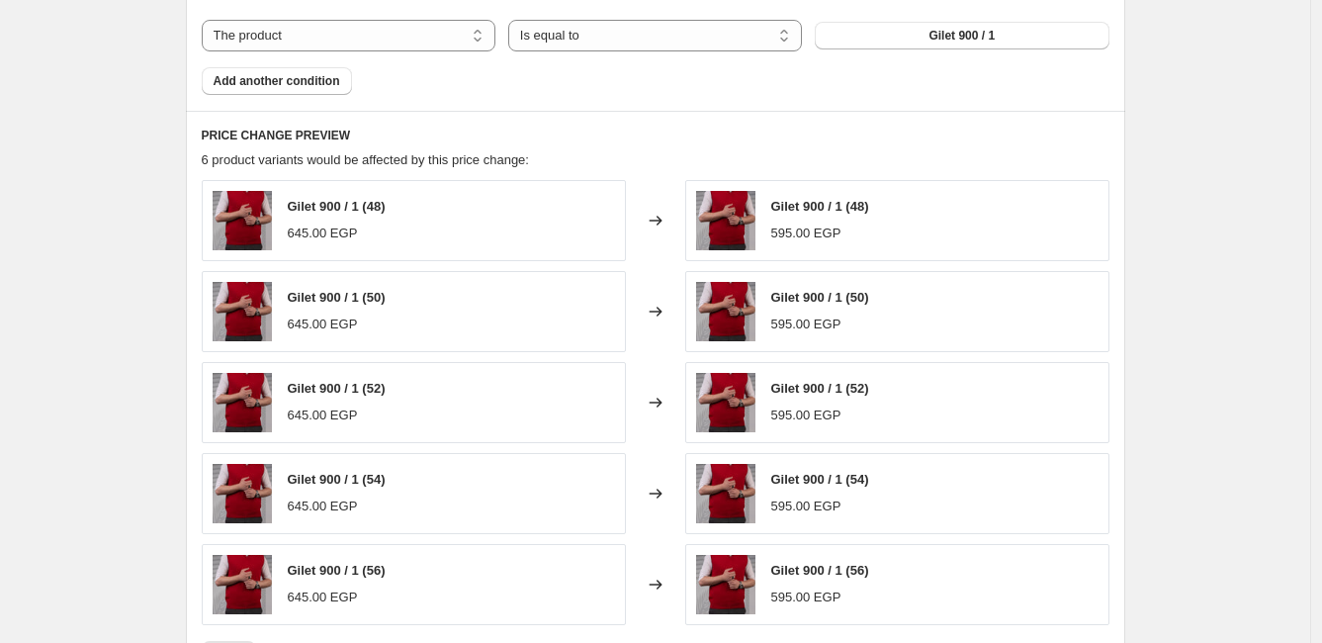
scroll to position [878, 0]
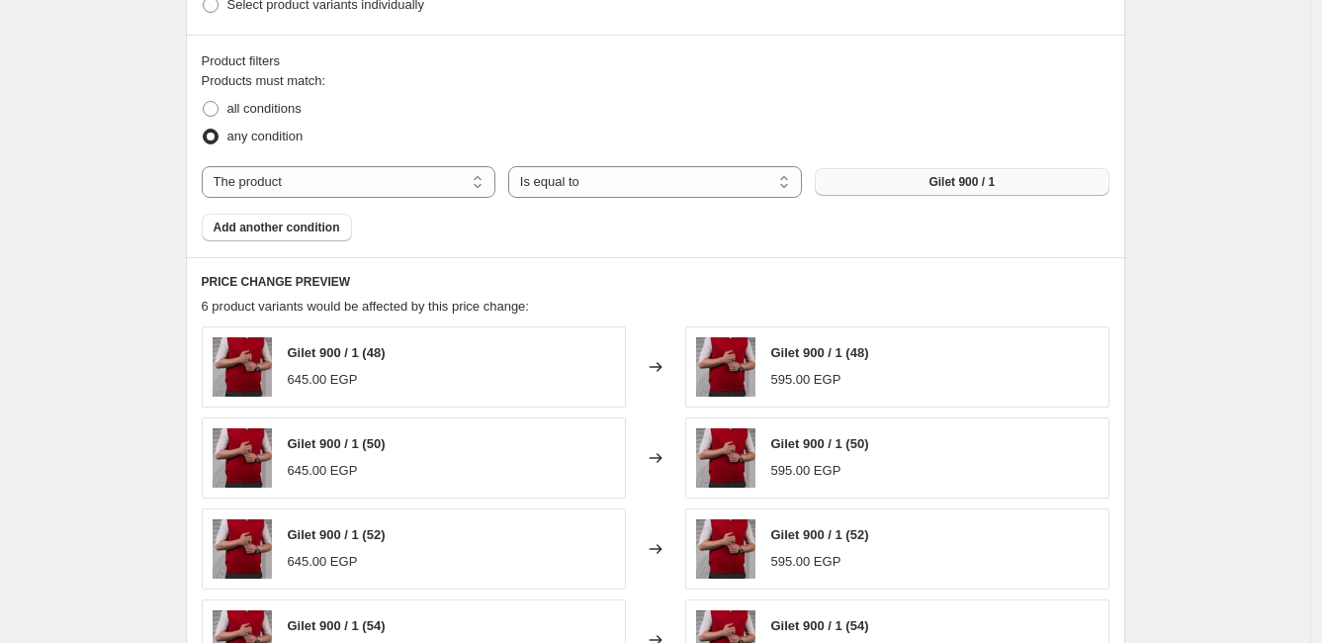
click at [934, 171] on button "Gilet 900 / 1" at bounding box center [962, 182] width 294 height 28
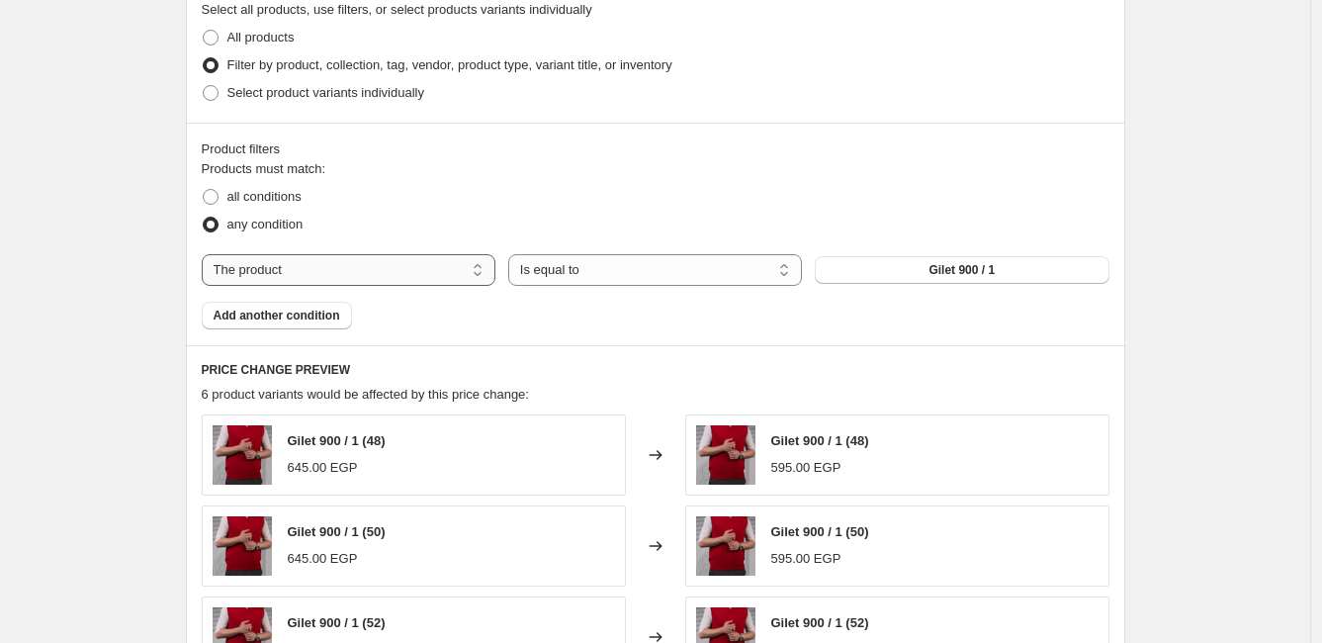
scroll to position [768, 0]
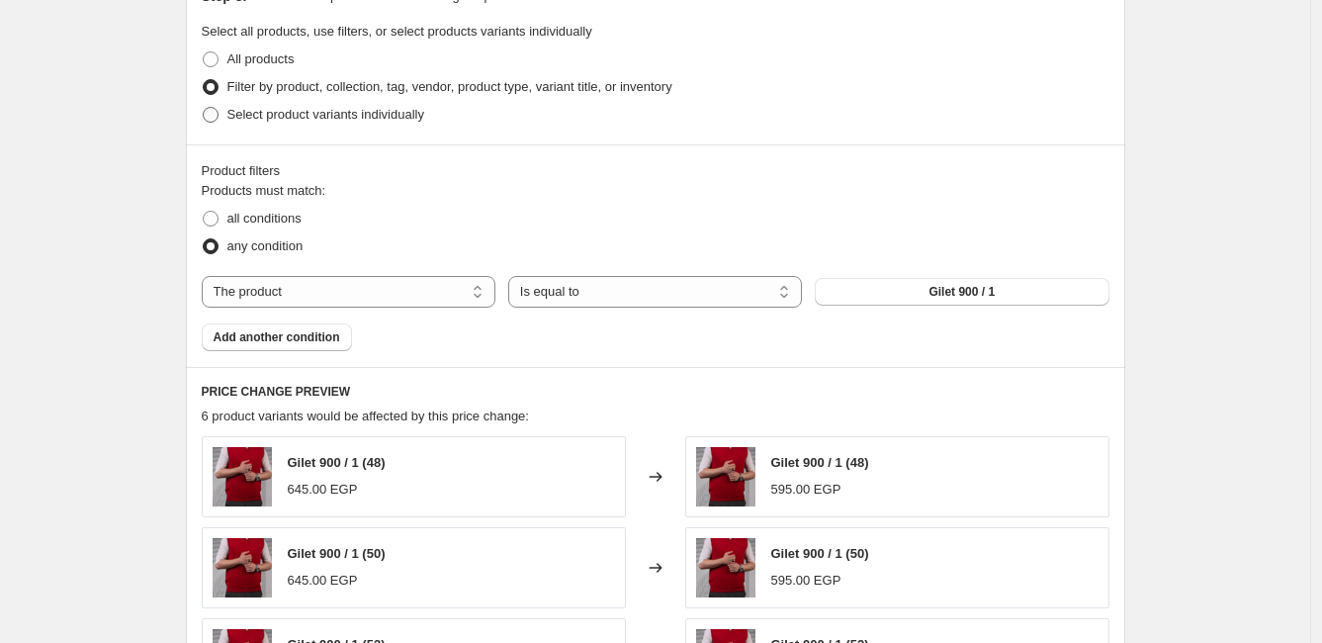
click at [326, 116] on span "Select product variants individually" at bounding box center [325, 114] width 197 height 15
click at [204, 108] on input "Select product variants individually" at bounding box center [203, 107] width 1 height 1
radio input "true"
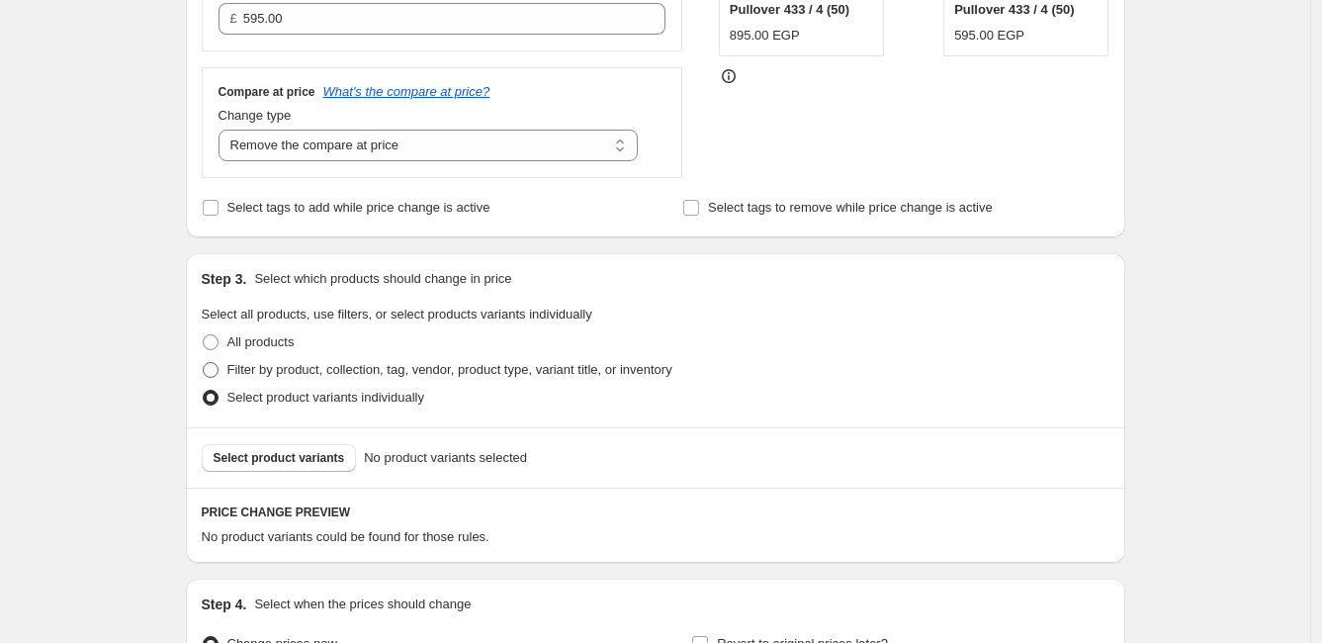
scroll to position [491, 0]
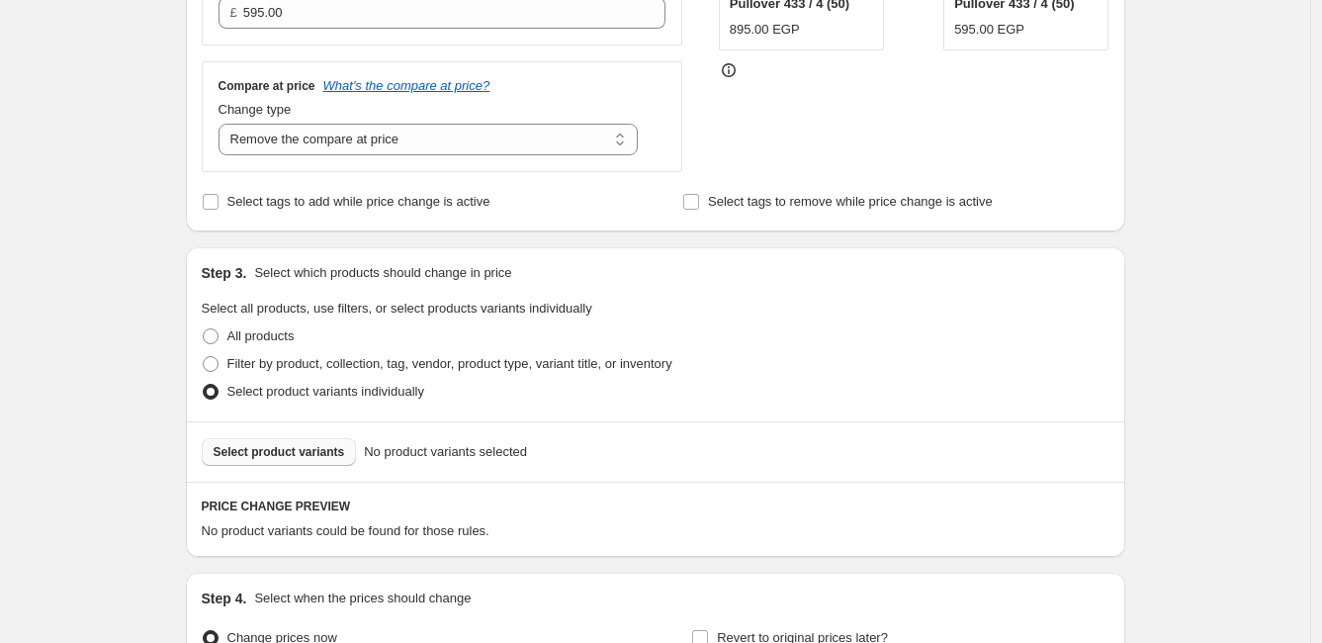
click at [299, 444] on span "Select product variants" at bounding box center [279, 452] width 131 height 16
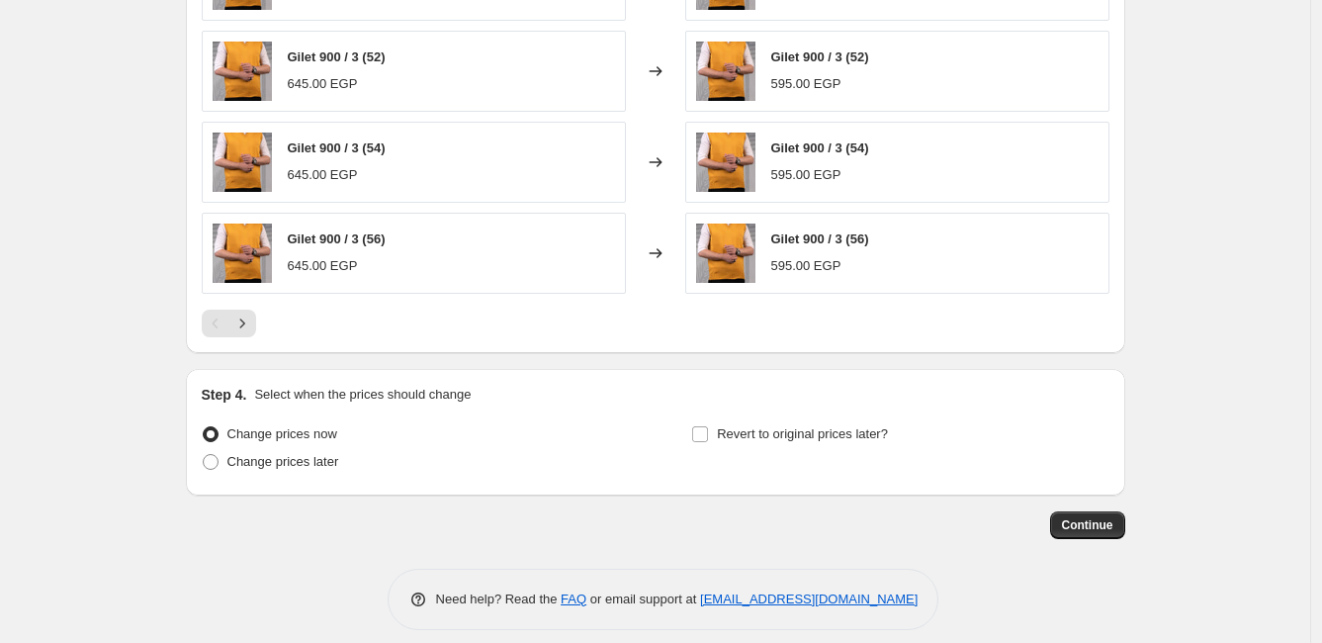
scroll to position [1208, 0]
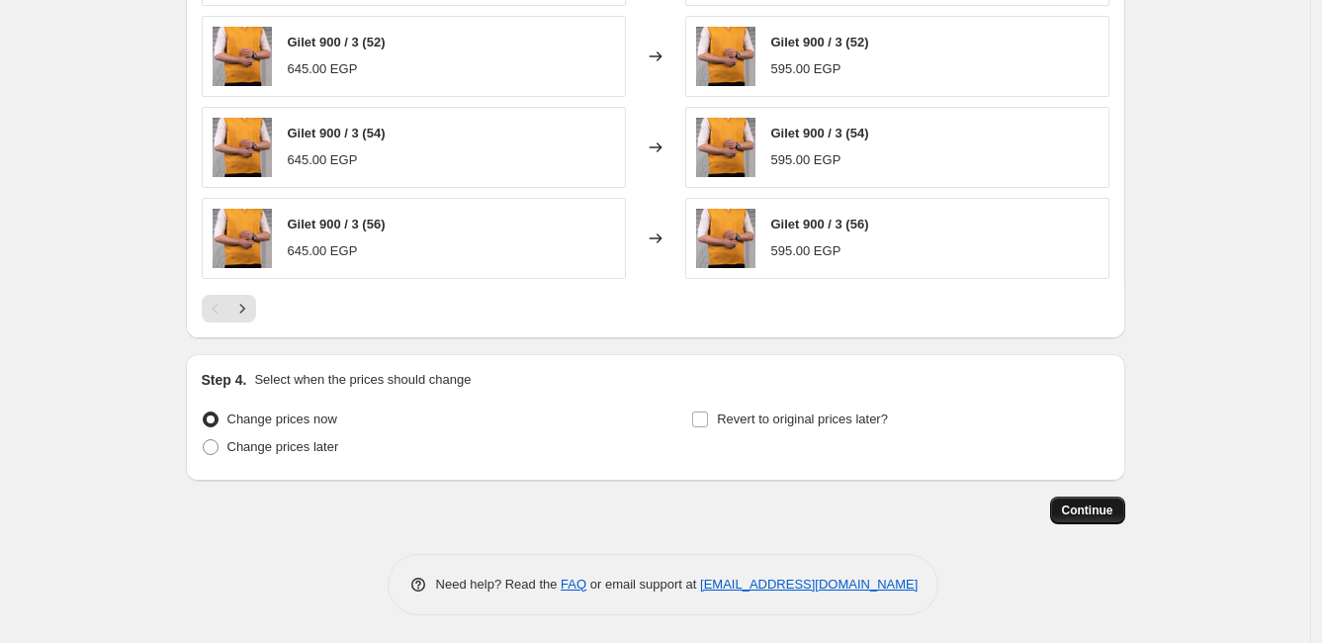
click at [1090, 511] on span "Continue" at bounding box center [1087, 510] width 51 height 16
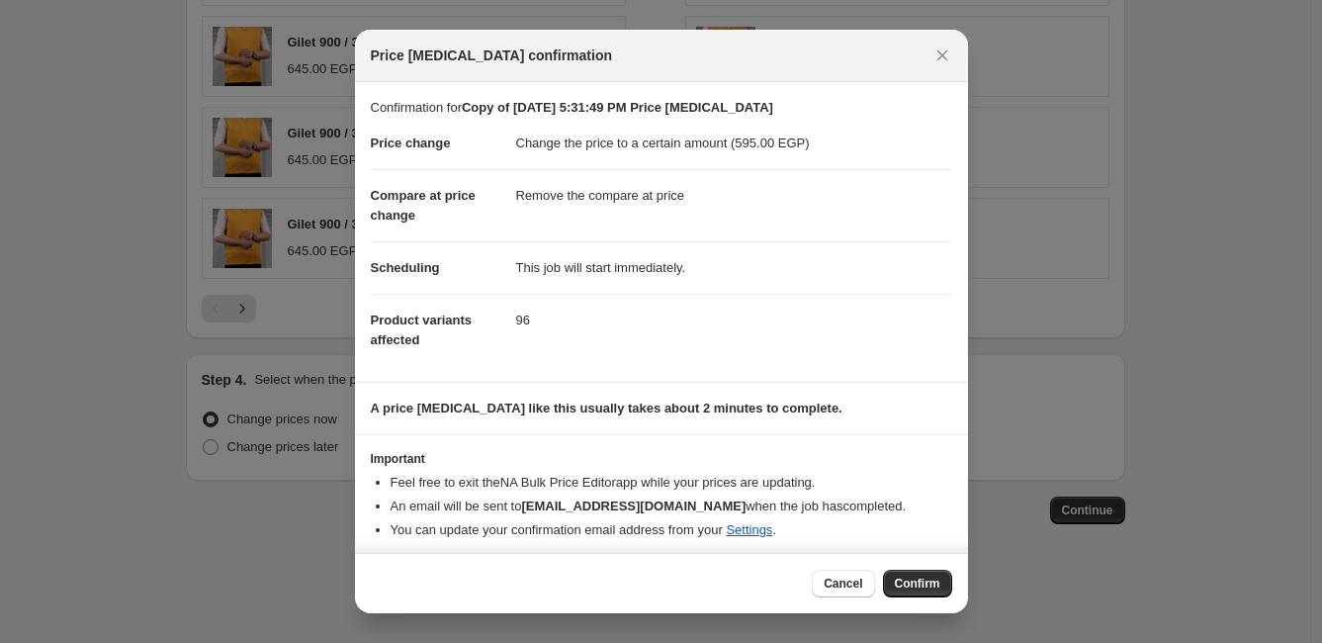
scroll to position [5, 0]
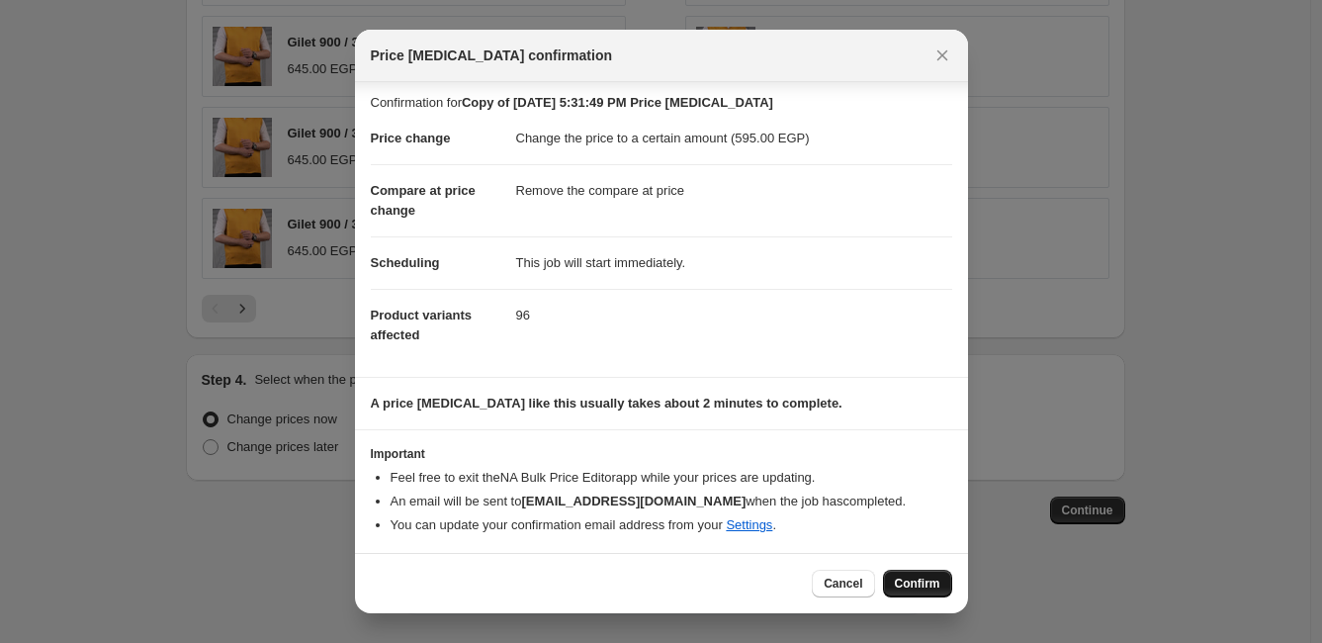
click at [935, 576] on span "Confirm" at bounding box center [917, 583] width 45 height 16
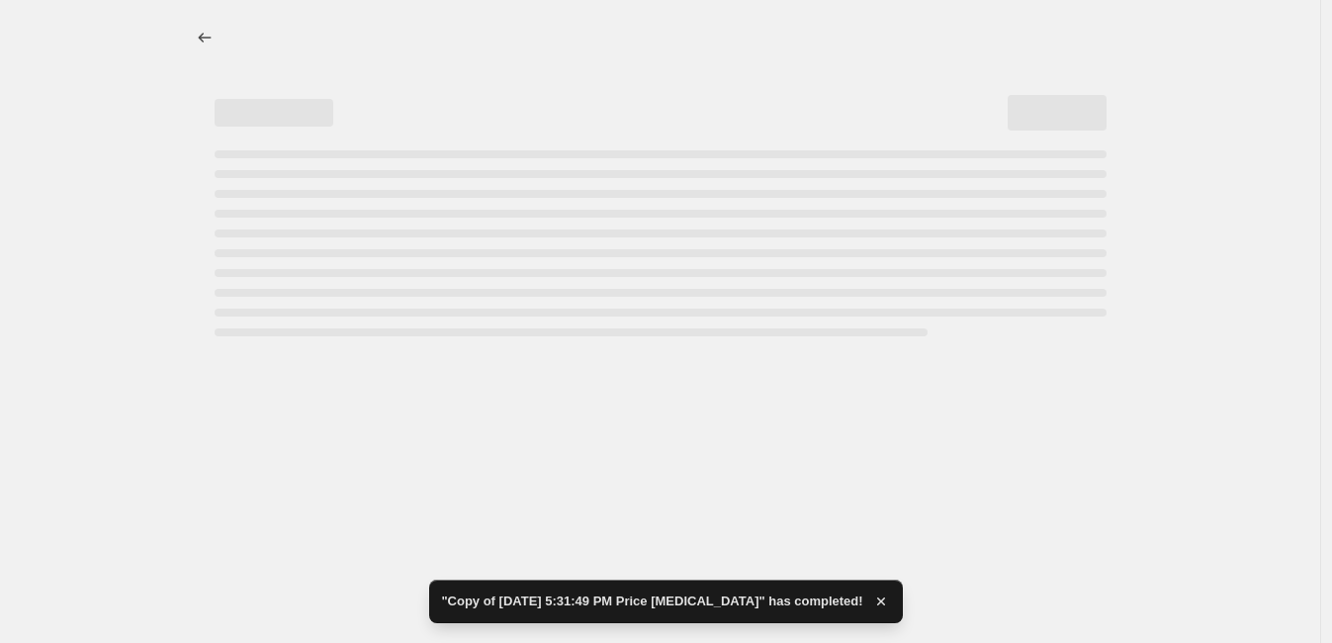
select select "remove"
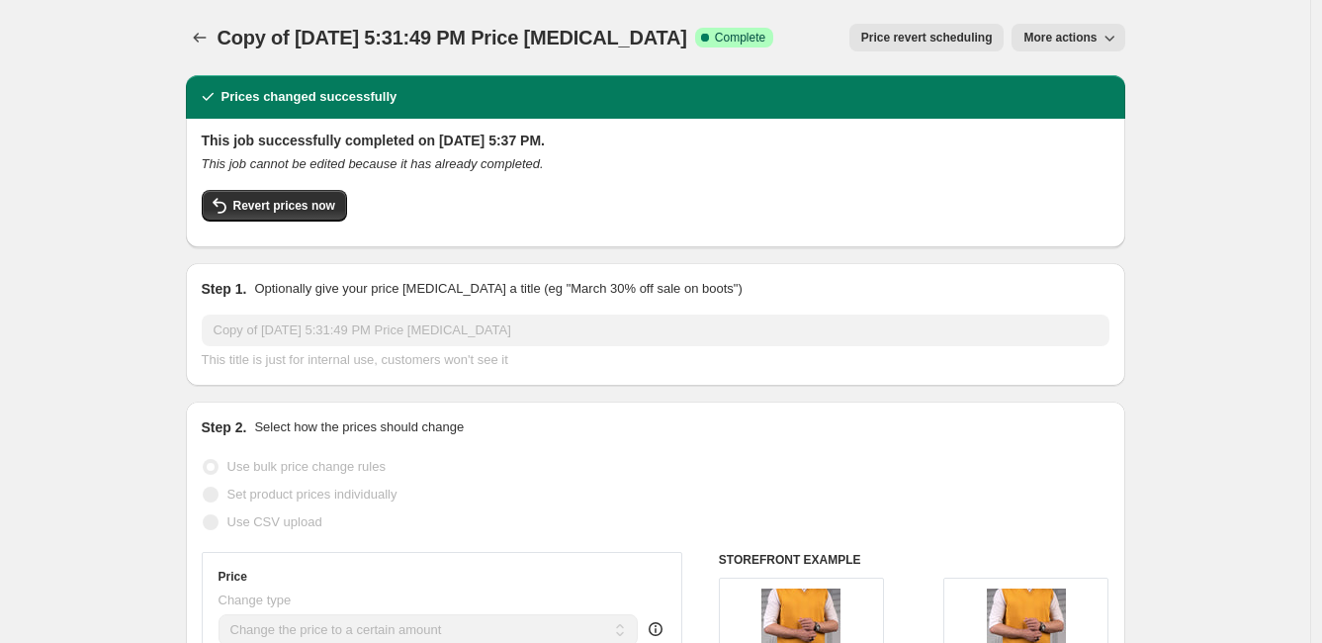
click at [1056, 35] on span "More actions" at bounding box center [1059, 38] width 73 height 16
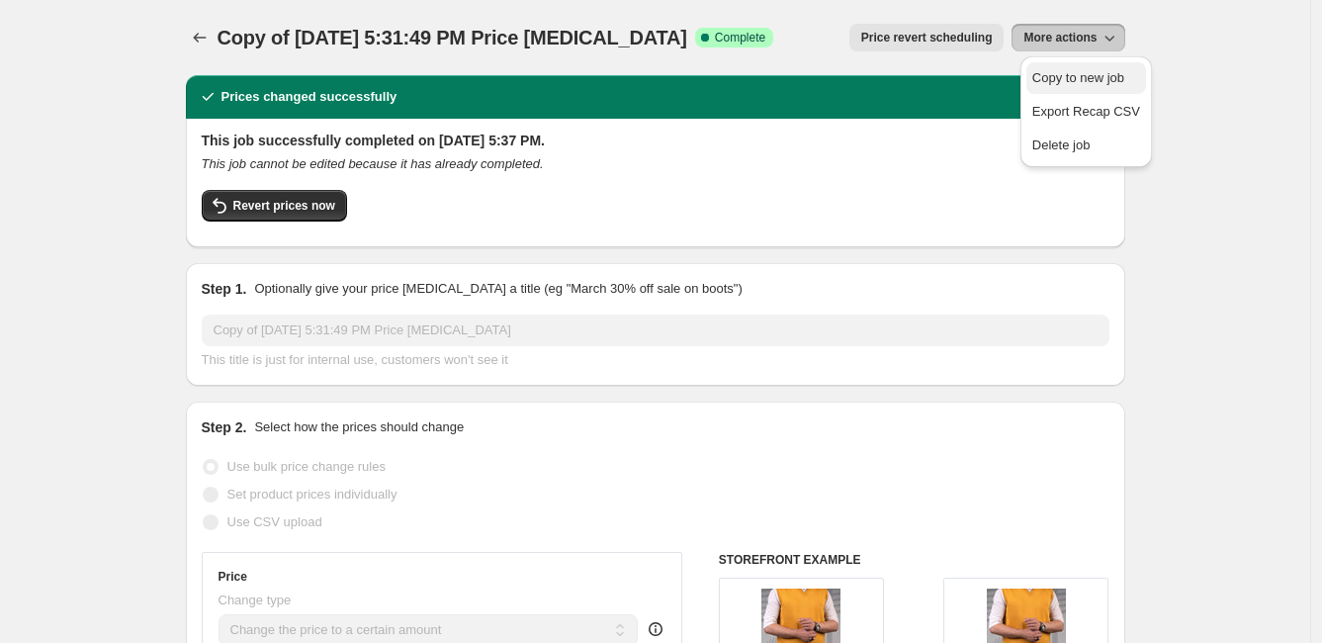
click at [1074, 87] on span "Copy to new job" at bounding box center [1086, 78] width 108 height 20
select select "remove"
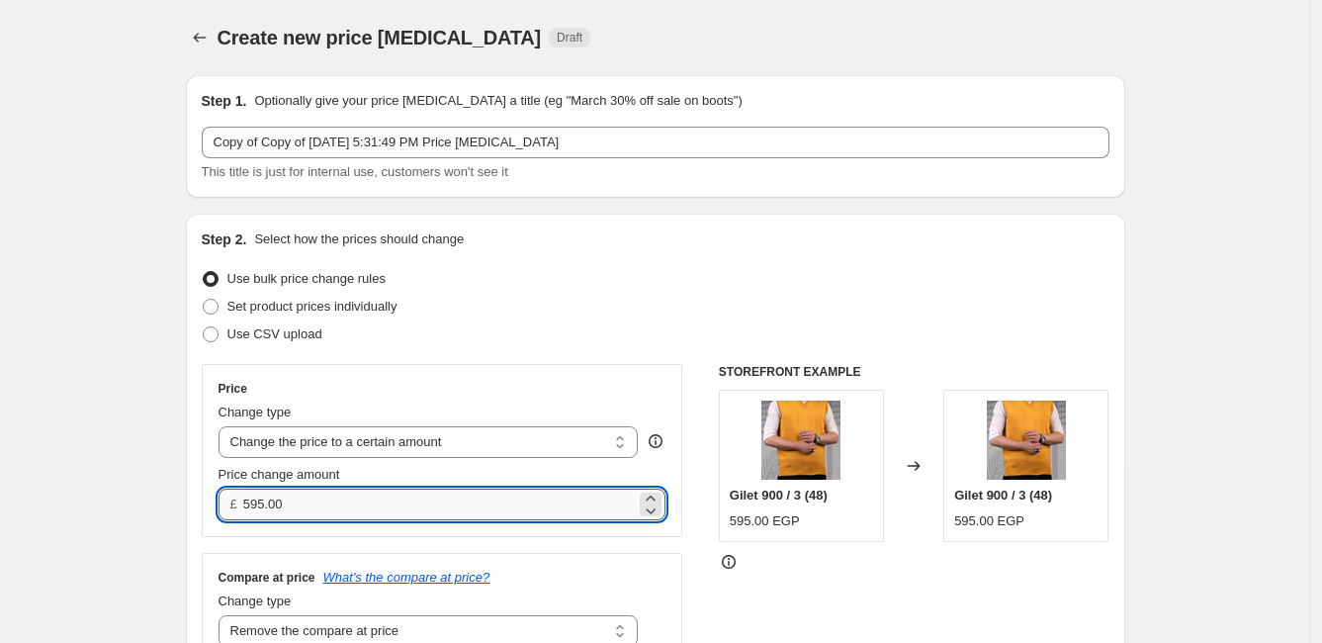
click at [387, 497] on input "595.00" at bounding box center [439, 504] width 392 height 32
type input "5"
type input "645.00"
click at [750, 223] on div "Step 2. Select how the prices should change Use bulk price change rules Set pro…" at bounding box center [655, 468] width 939 height 509
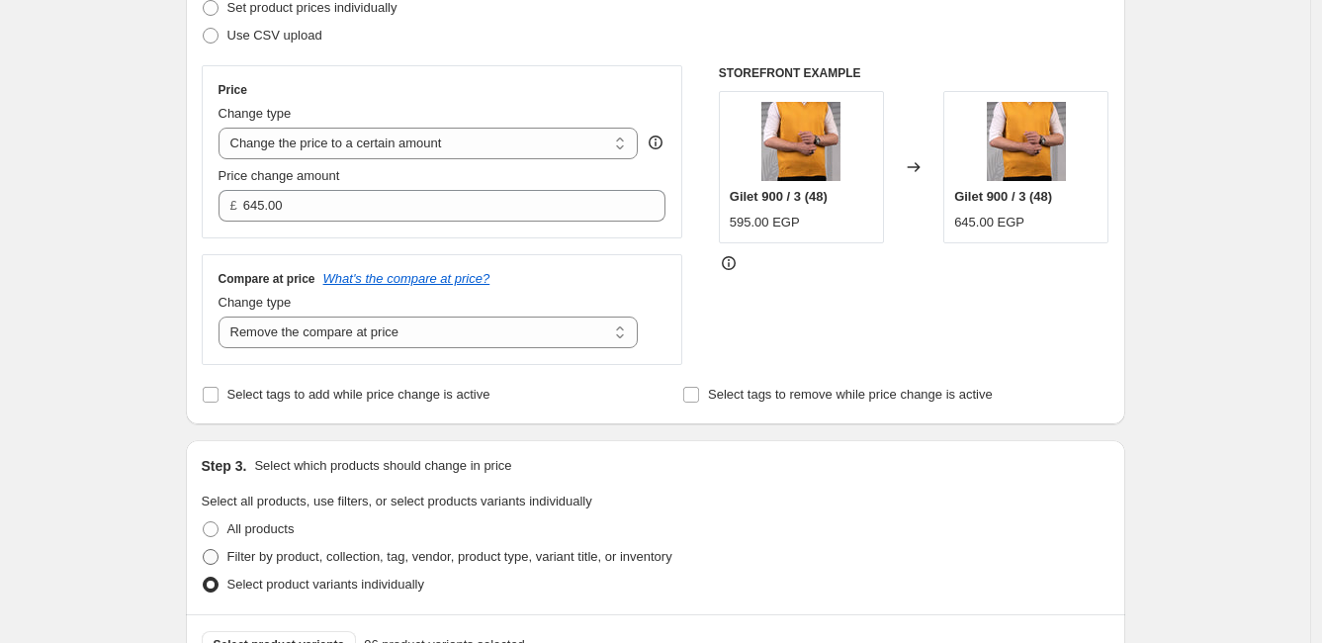
scroll to position [549, 0]
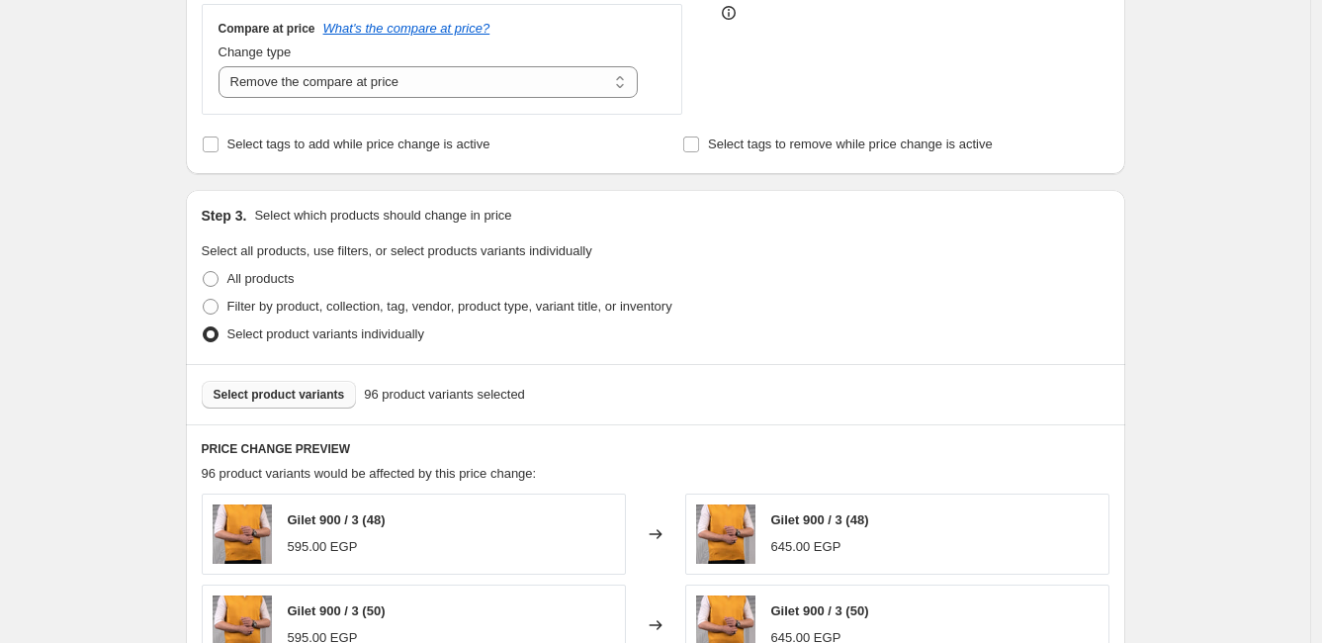
click at [262, 398] on span "Select product variants" at bounding box center [279, 395] width 131 height 16
click at [308, 394] on span "Select product variants" at bounding box center [279, 395] width 131 height 16
click at [308, 398] on span "Select product variants" at bounding box center [279, 395] width 131 height 16
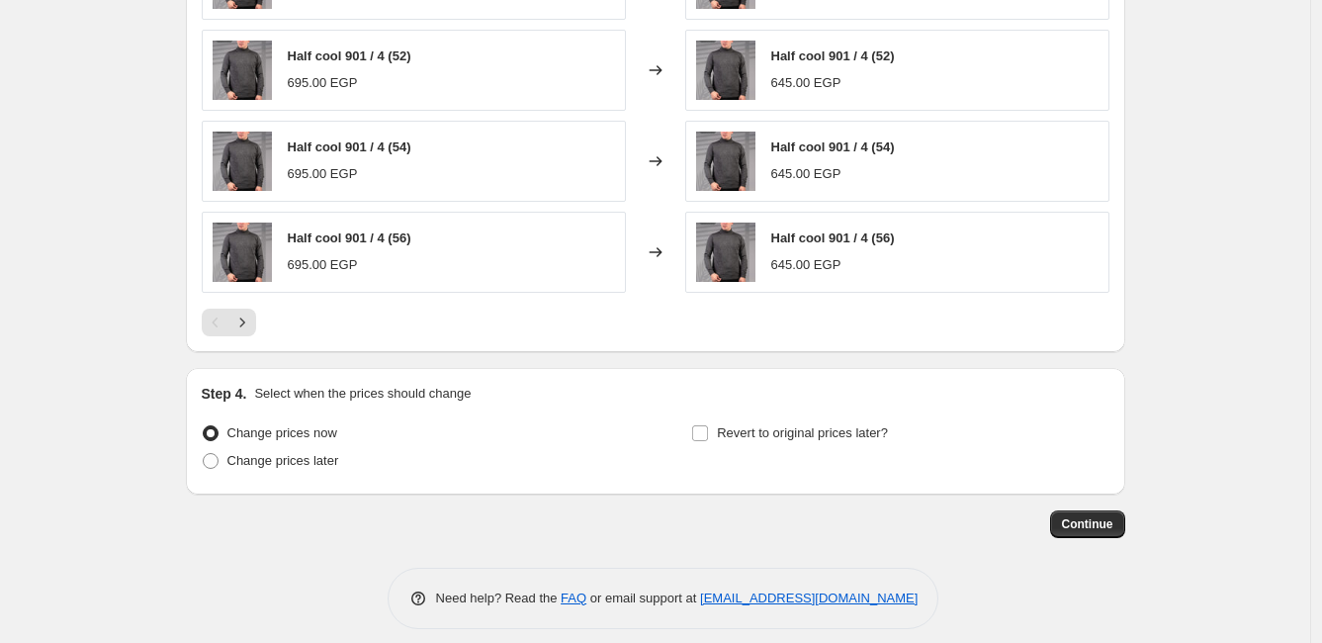
scroll to position [1208, 0]
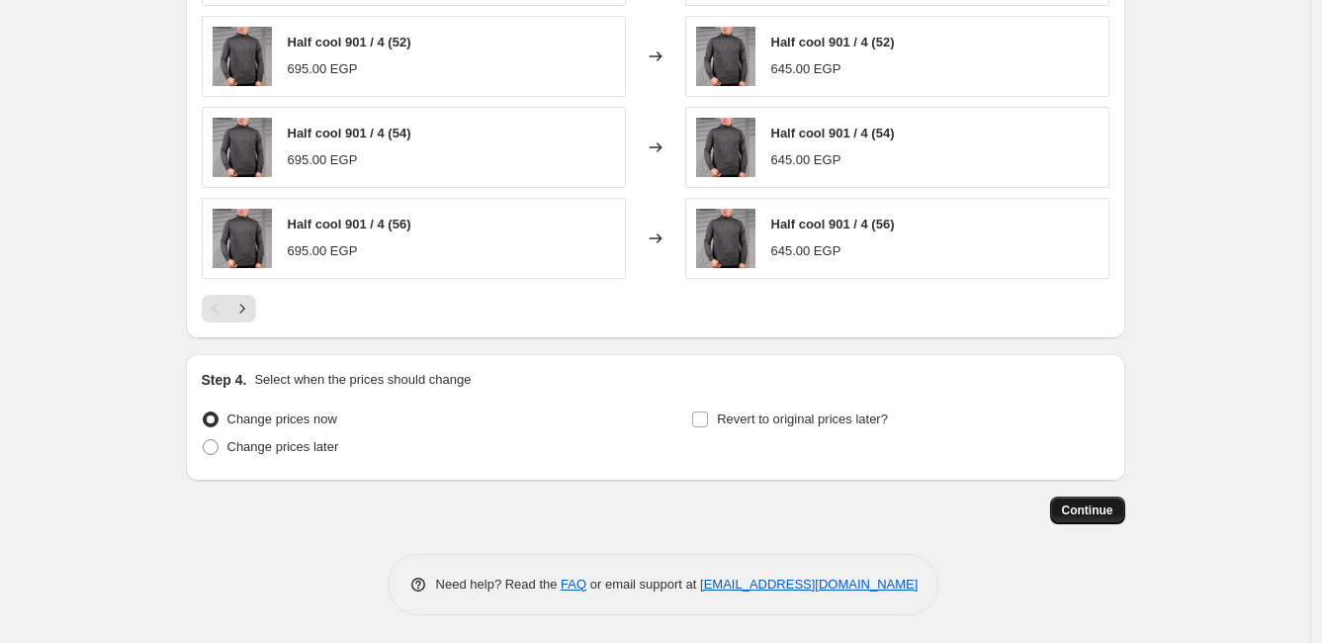
click at [1095, 502] on span "Continue" at bounding box center [1087, 510] width 51 height 16
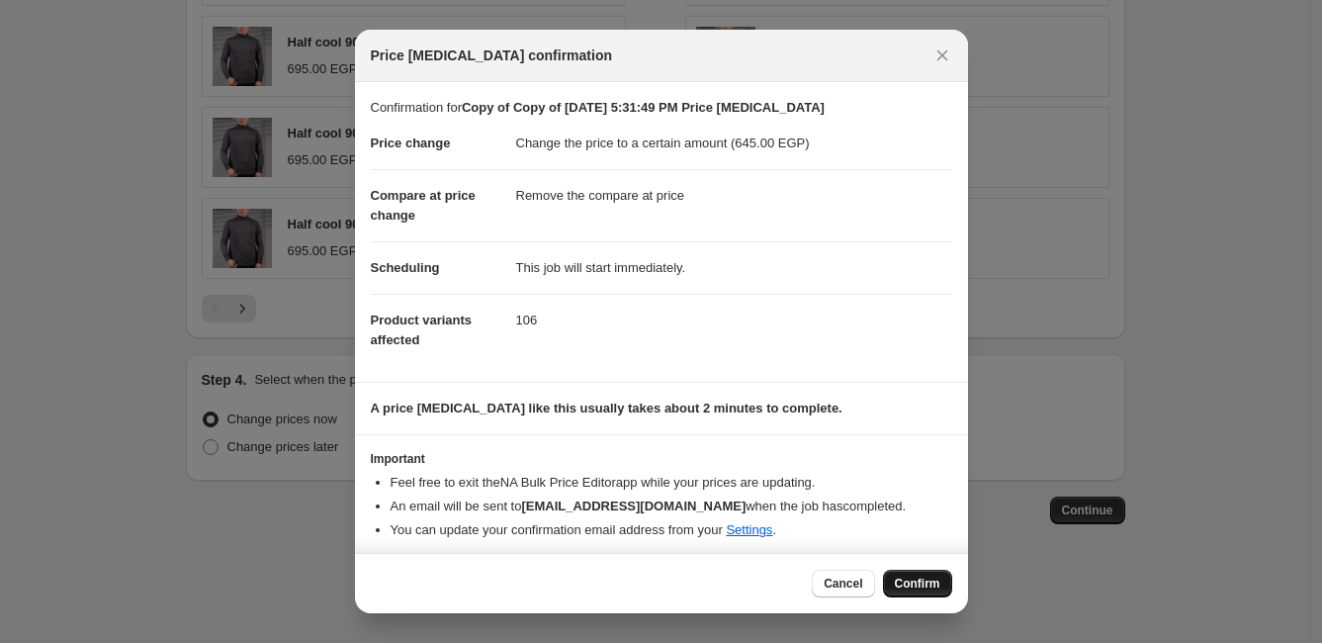
click at [896, 572] on button "Confirm" at bounding box center [917, 583] width 69 height 28
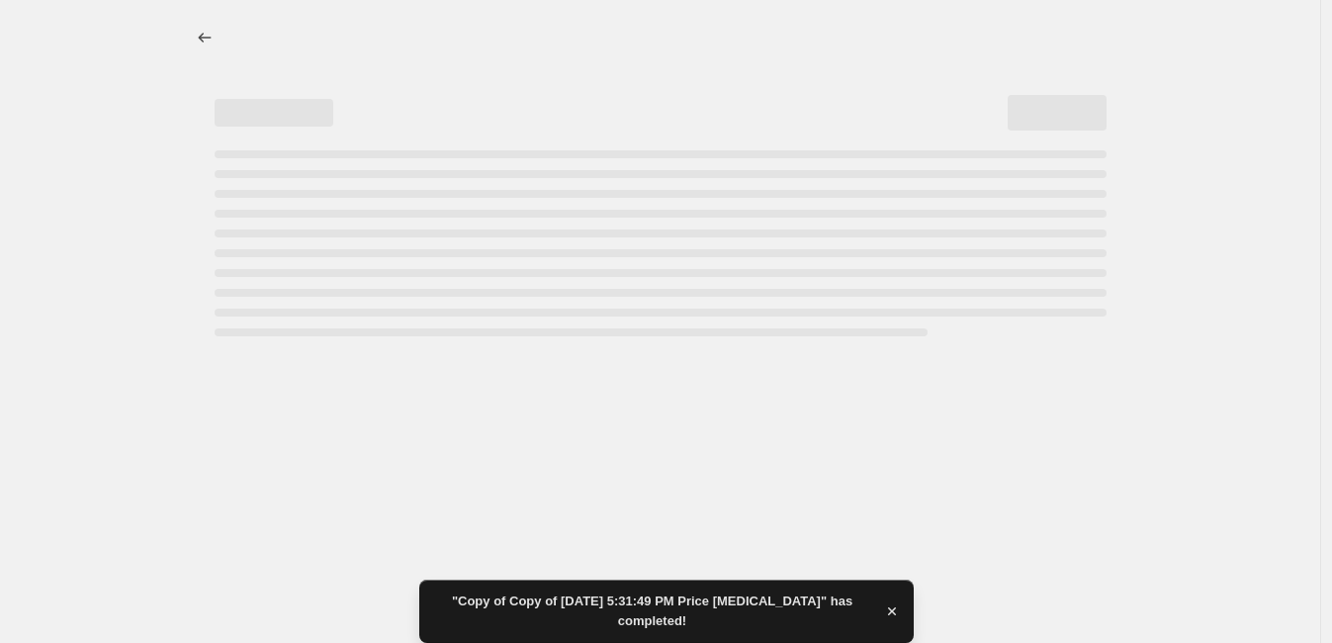
select select "remove"
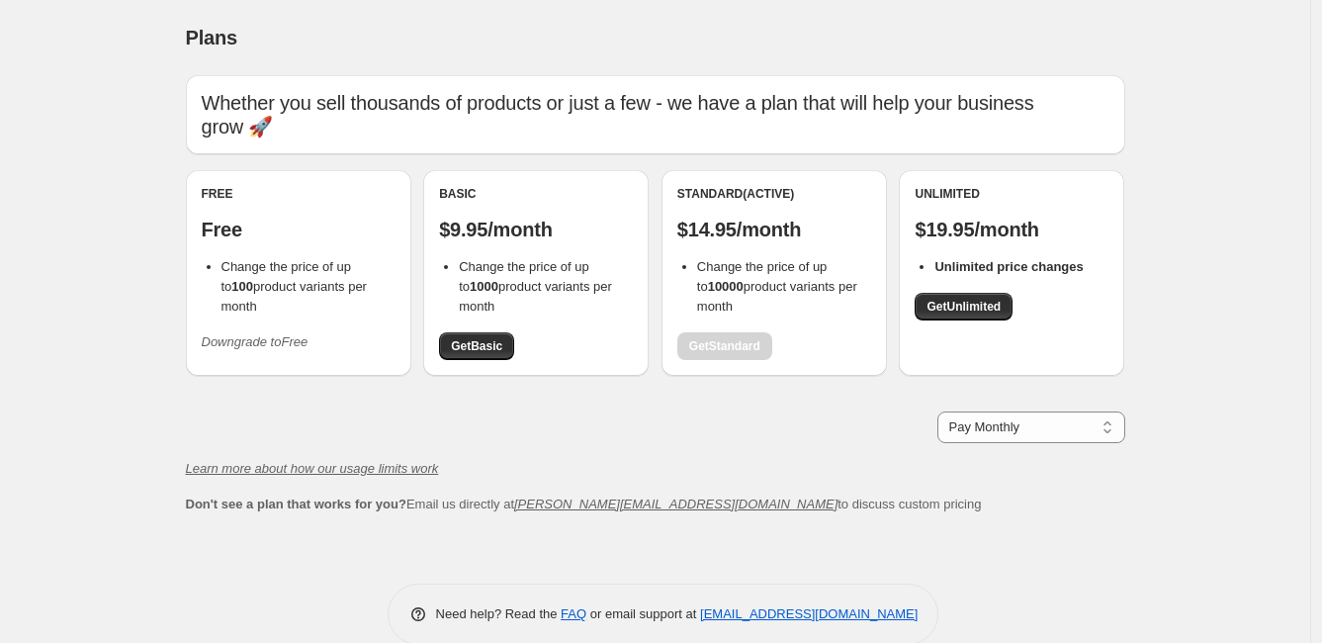
click at [716, 345] on div "Standard (Active) $14.95/month Change the price of up to 10000 product variants…" at bounding box center [774, 273] width 194 height 174
click at [722, 279] on b "10000" at bounding box center [726, 286] width 36 height 15
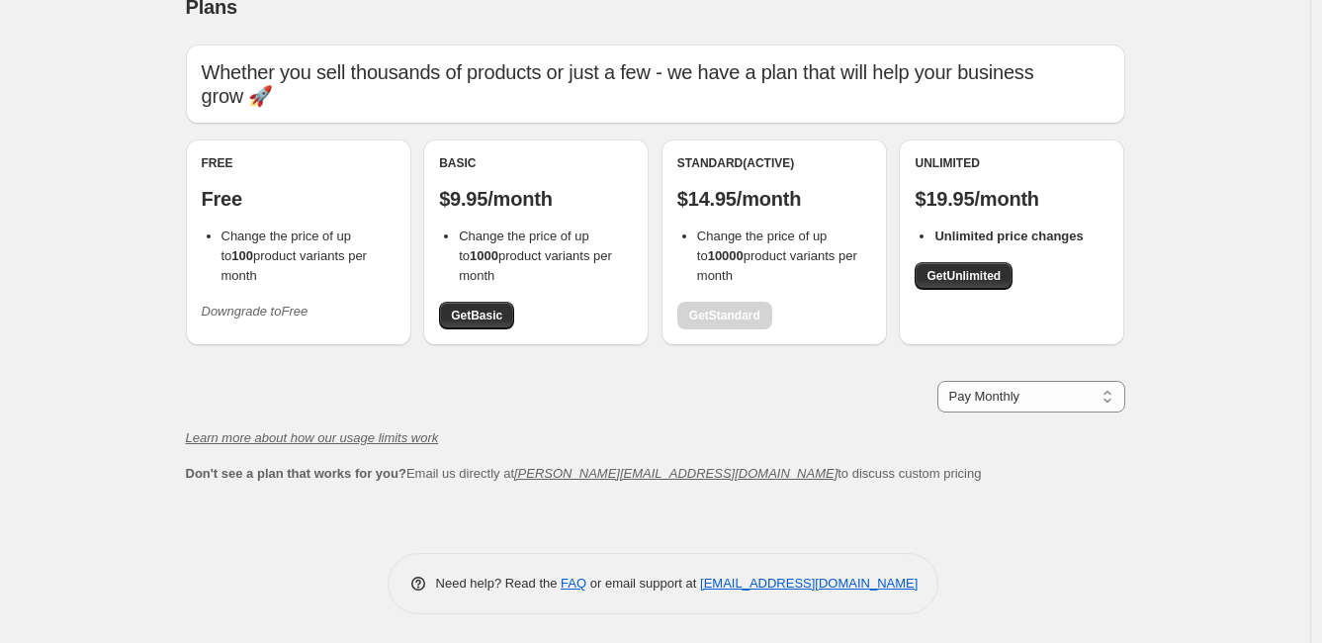
click at [729, 167] on div "Standard (Active)" at bounding box center [774, 163] width 194 height 16
click at [722, 228] on span "Change the price of up to 10000 product variants per month" at bounding box center [777, 255] width 160 height 54
drag, startPoint x: 391, startPoint y: 69, endPoint x: 418, endPoint y: 75, distance: 27.3
click at [395, 69] on p "Whether you sell thousands of products or just a few - we have a plan that will…" at bounding box center [656, 83] width 908 height 47
click at [1080, 398] on select "Pay Monthly Pay Yearly (Save 16%)" at bounding box center [1031, 397] width 188 height 32
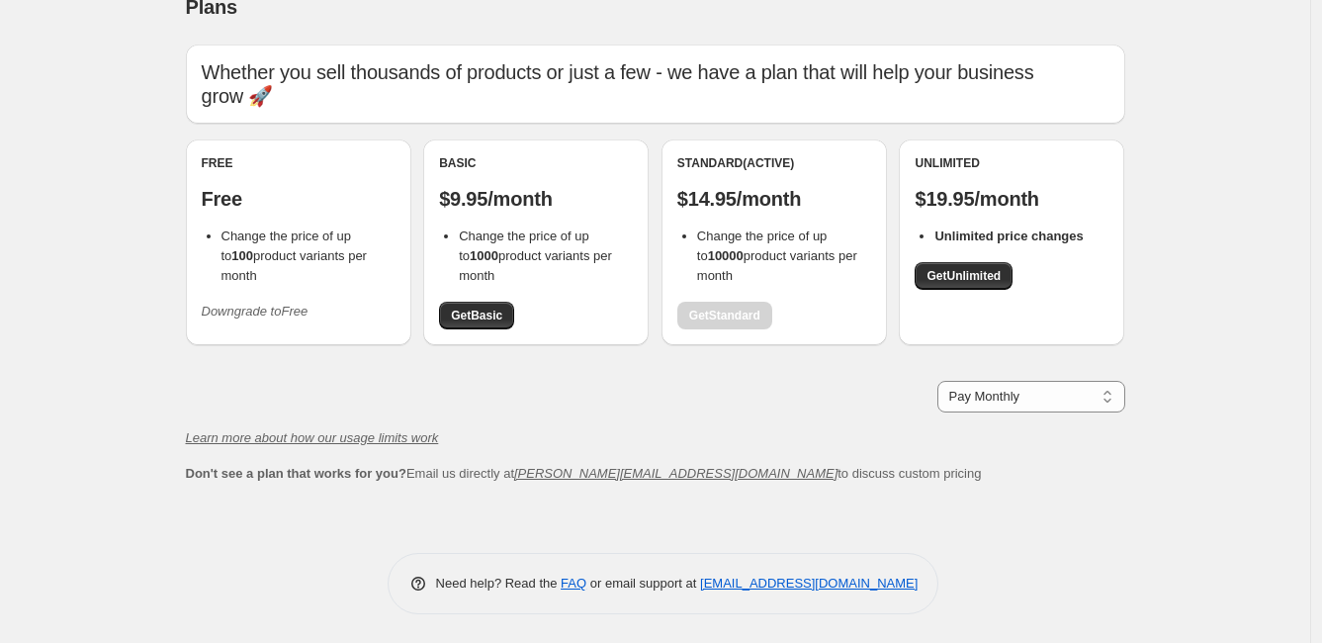
click at [880, 495] on div "Whether you sell thousands of products or just a few - we have a plan that will…" at bounding box center [655, 283] width 939 height 478
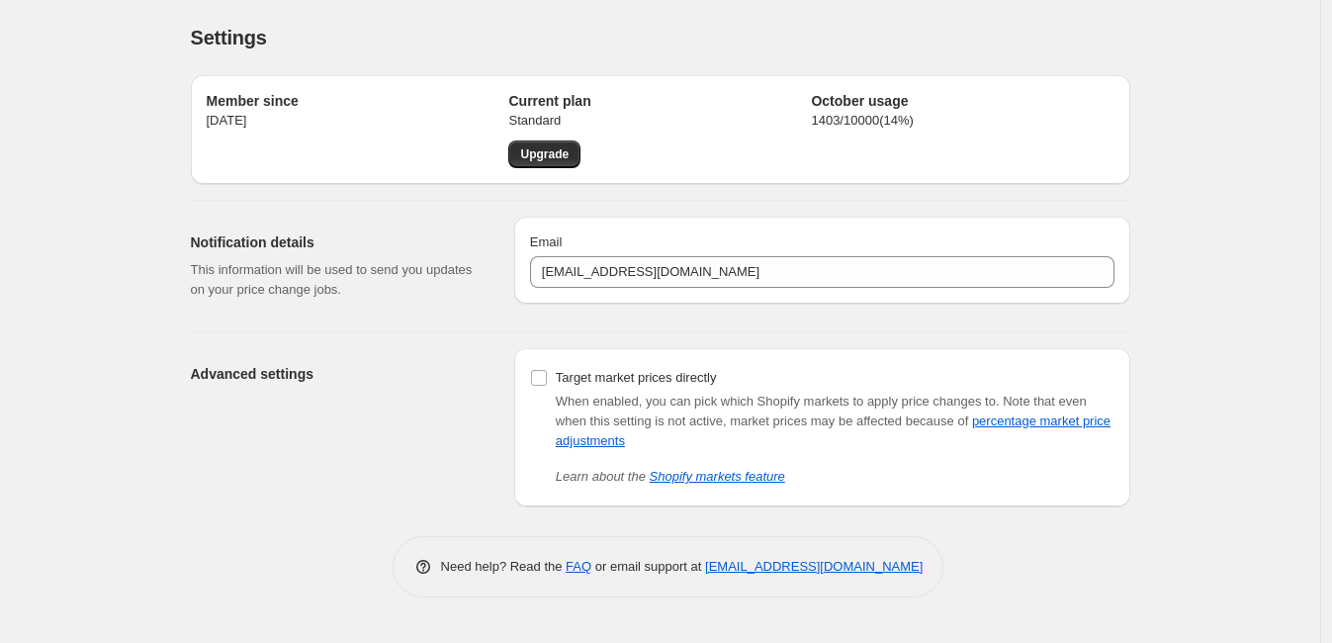
click at [553, 111] on p "Standard" at bounding box center [659, 121] width 303 height 20
click at [544, 154] on span "Upgrade" at bounding box center [544, 154] width 48 height 16
click at [1274, 311] on div "Settings. This page is ready Settings Member since [DATE] Current plan Standard…" at bounding box center [660, 321] width 1320 height 643
click at [506, 21] on div "Settings. This page is ready Settings" at bounding box center [660, 37] width 939 height 75
click at [1215, 217] on div "Settings. This page is ready Settings Member since [DATE] Current plan Standard…" at bounding box center [660, 321] width 1320 height 643
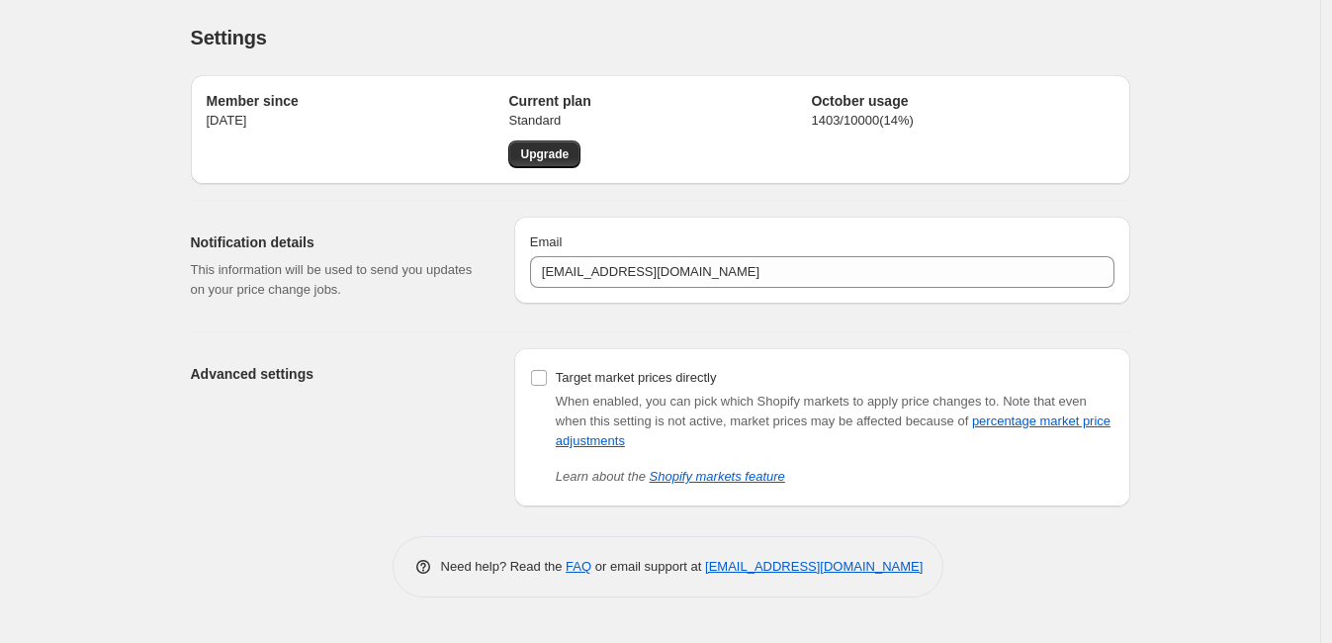
click at [316, 98] on h2 "Member since" at bounding box center [358, 101] width 303 height 20
drag, startPoint x: 270, startPoint y: 106, endPoint x: 536, endPoint y: 106, distance: 265.9
click at [272, 108] on h2 "Member since" at bounding box center [358, 101] width 303 height 20
click at [565, 101] on h2 "Current plan" at bounding box center [659, 101] width 303 height 20
drag, startPoint x: 557, startPoint y: 116, endPoint x: 542, endPoint y: 140, distance: 28.8
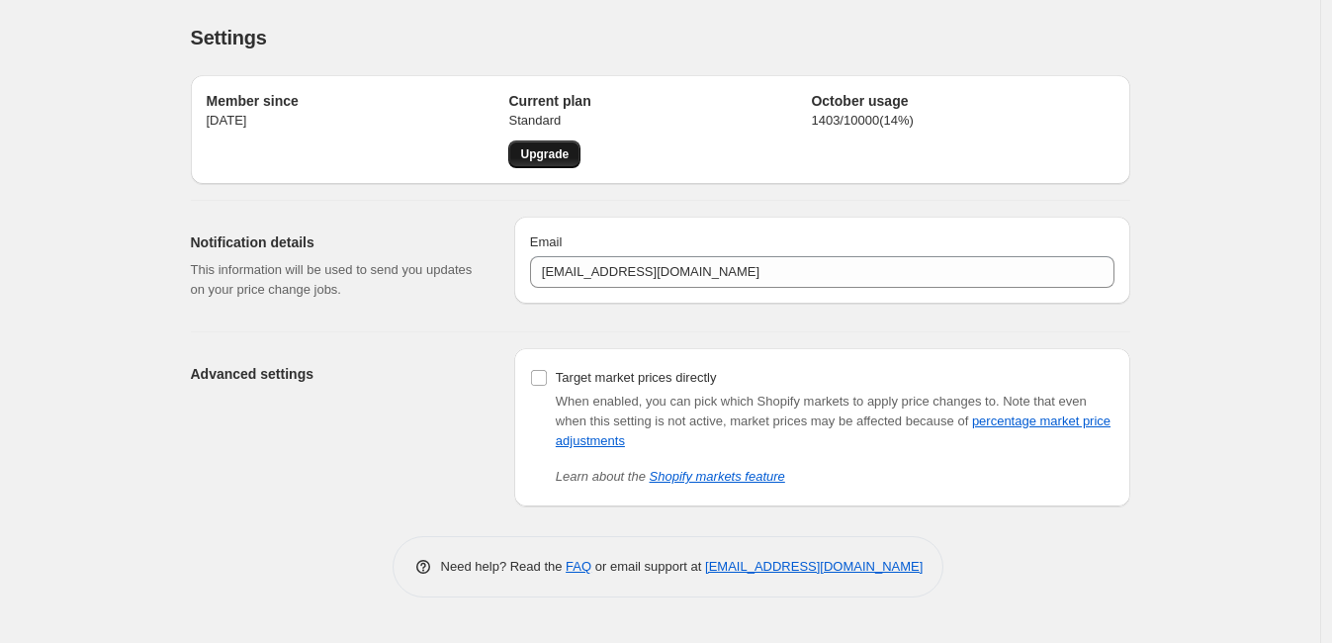
click at [556, 116] on p "Standard" at bounding box center [659, 121] width 303 height 20
click at [546, 117] on p "Standard" at bounding box center [659, 121] width 303 height 20
drag, startPoint x: 872, startPoint y: 99, endPoint x: 860, endPoint y: 127, distance: 30.1
click at [868, 112] on div "October usage 1403 / 10000 ( 14 %)" at bounding box center [962, 129] width 303 height 77
click at [860, 127] on p "1403 / 10000 ( 14 %)" at bounding box center [962, 121] width 303 height 20
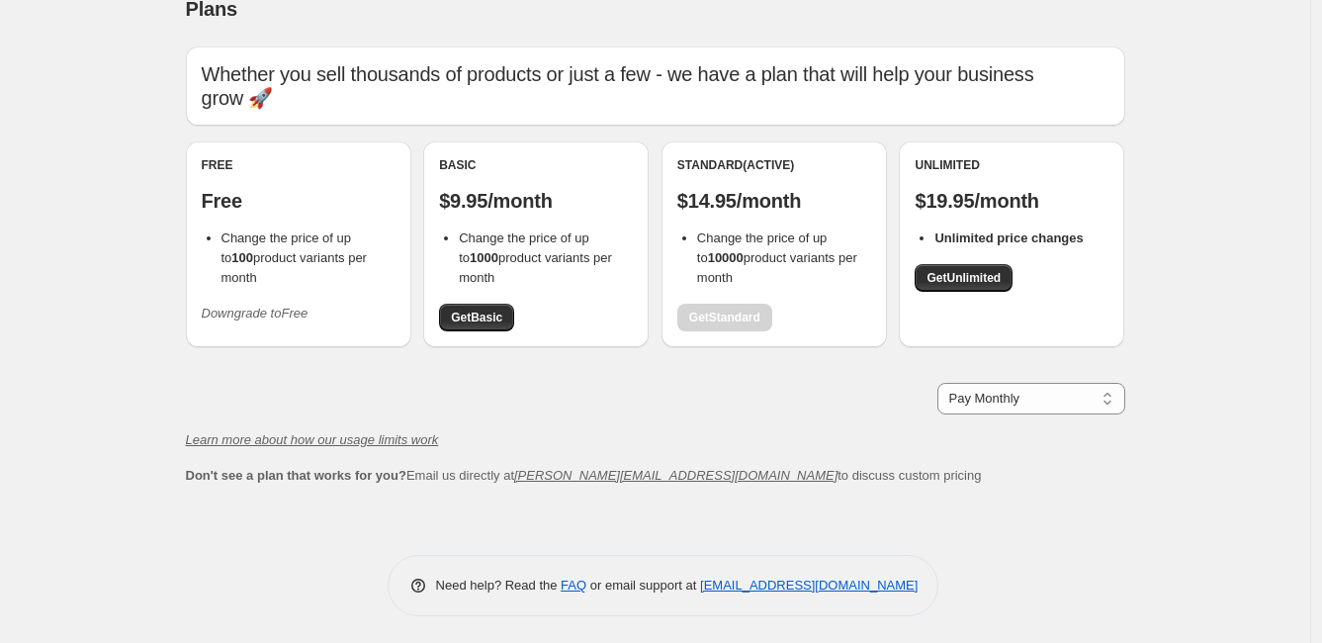
scroll to position [31, 0]
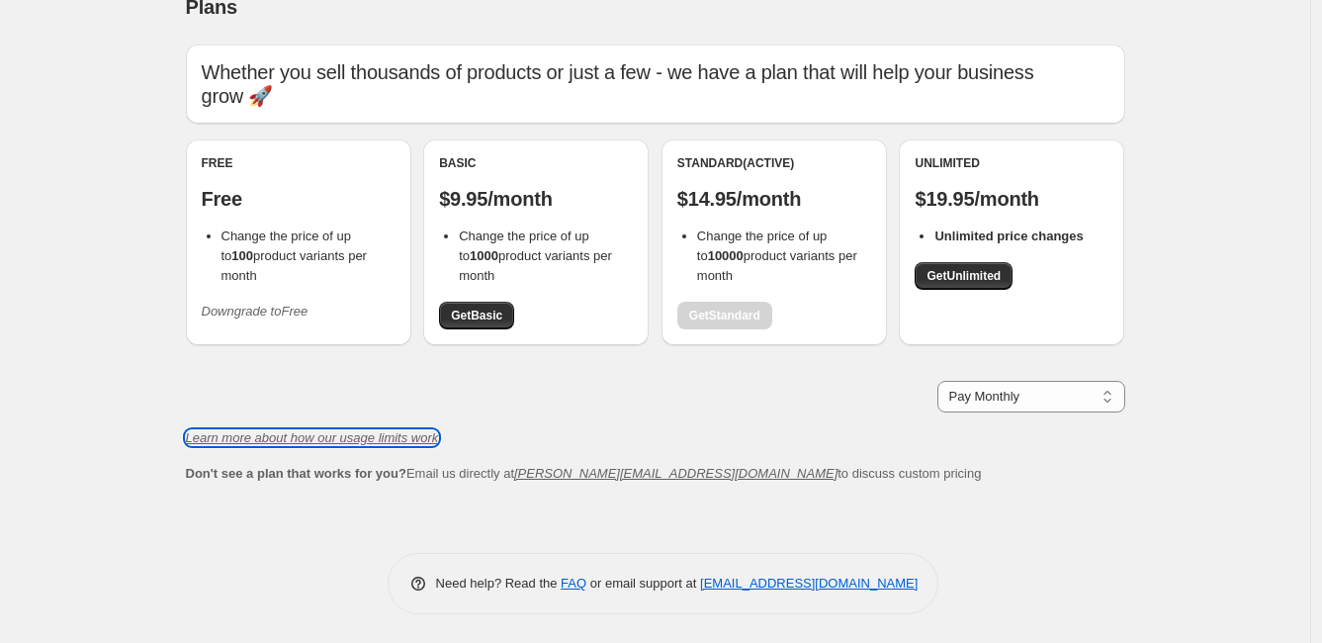
click at [355, 441] on icon "Learn more about how our usage limits work" at bounding box center [312, 437] width 253 height 15
click at [352, 280] on div "Free Free Change the price of up to 100 product variants per month Downgrade to…" at bounding box center [299, 241] width 194 height 172
click at [257, 304] on icon "Downgrade to Free" at bounding box center [255, 311] width 107 height 15
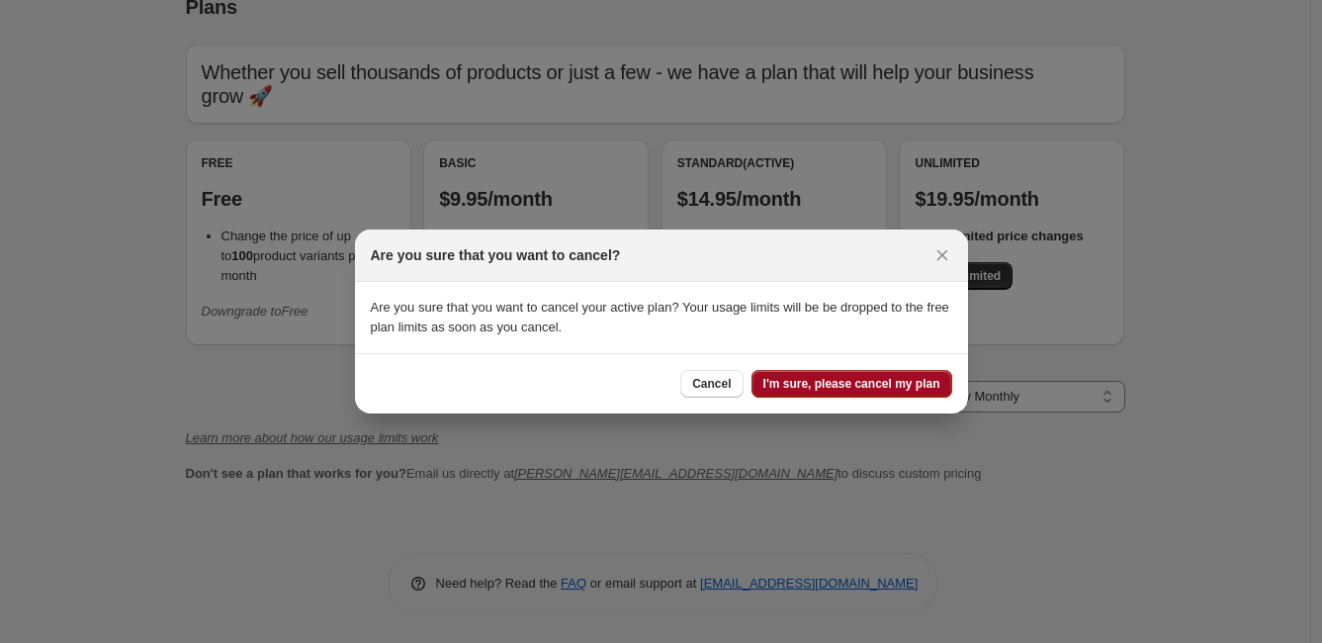
click at [876, 382] on span "I'm sure, please cancel my plan" at bounding box center [851, 384] width 177 height 16
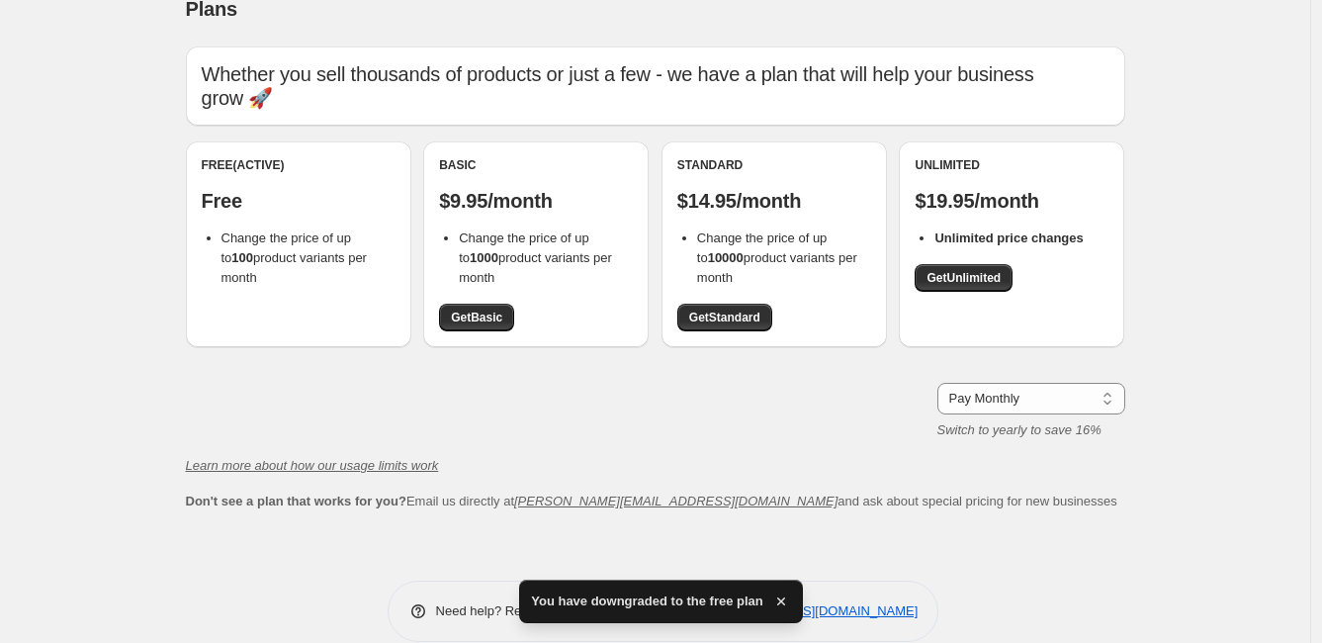
scroll to position [0, 0]
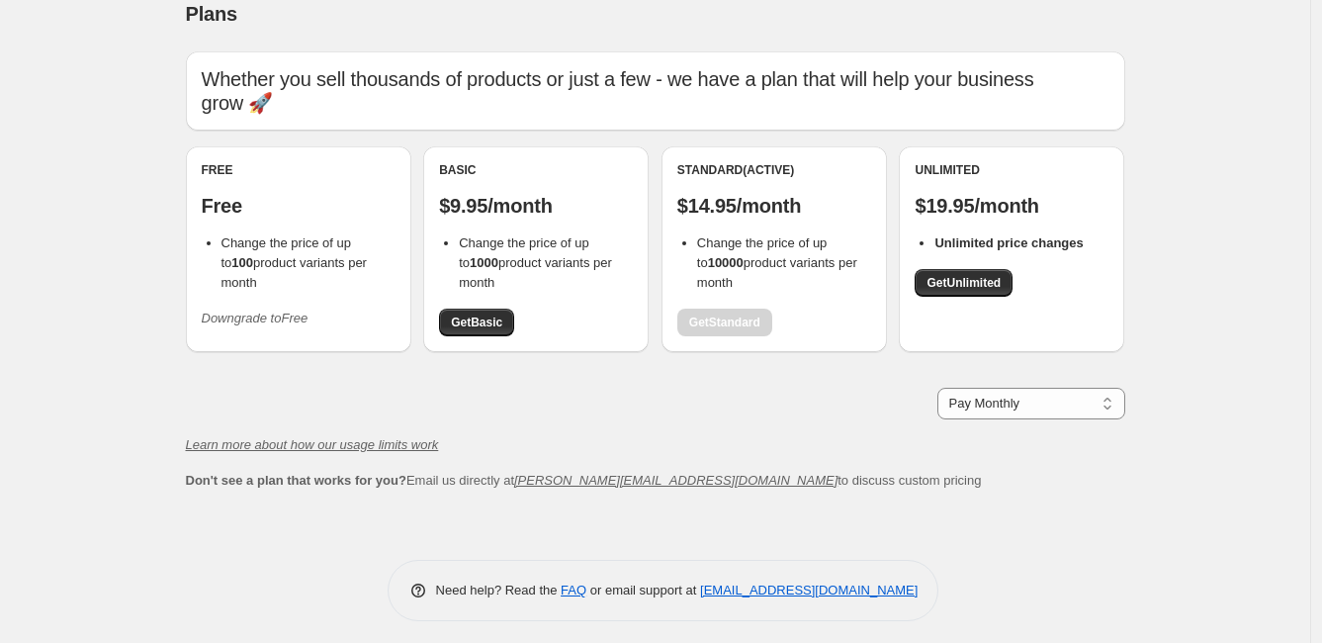
scroll to position [31, 0]
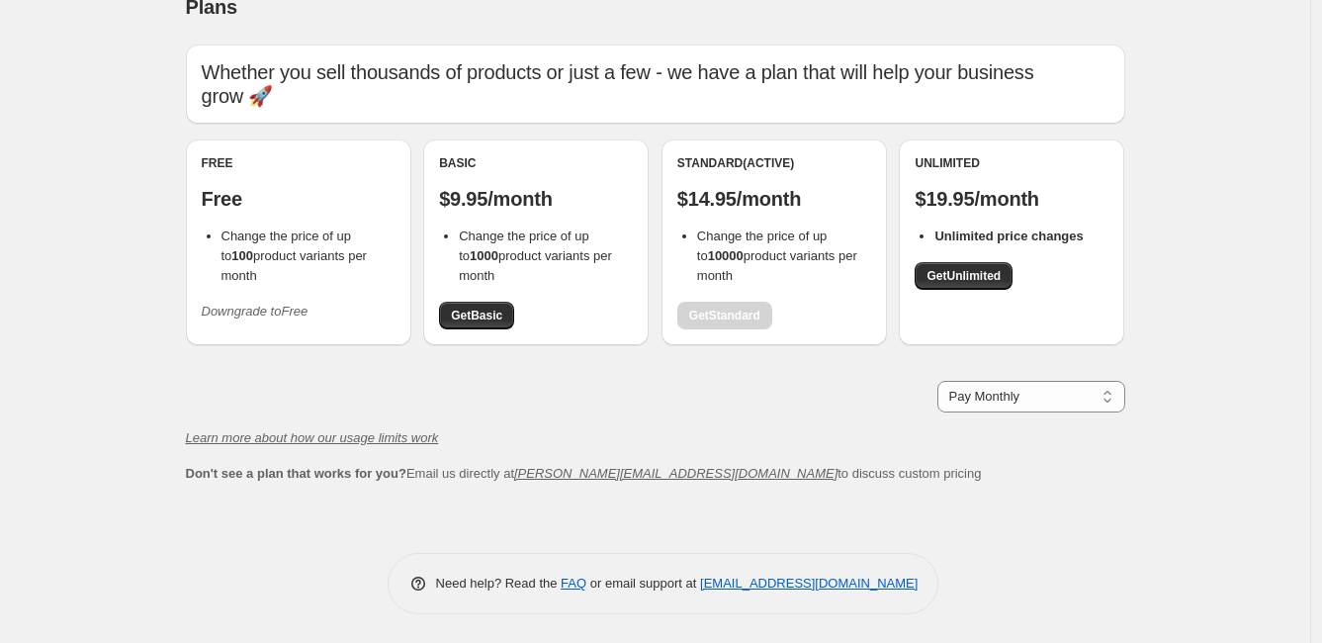
click at [727, 300] on div "Standard (Active) $14.95/month Change the price of up to 10000 product variants…" at bounding box center [774, 242] width 194 height 174
click at [726, 306] on div "Standard (Active) $14.95/month Change the price of up to 10000 product variants…" at bounding box center [774, 242] width 194 height 174
click at [711, 239] on span "Change the price of up to 10000 product variants per month" at bounding box center [777, 255] width 160 height 54
drag, startPoint x: 719, startPoint y: 210, endPoint x: 734, endPoint y: 183, distance: 30.5
click at [719, 209] on p "$14.95/month" at bounding box center [774, 199] width 194 height 24
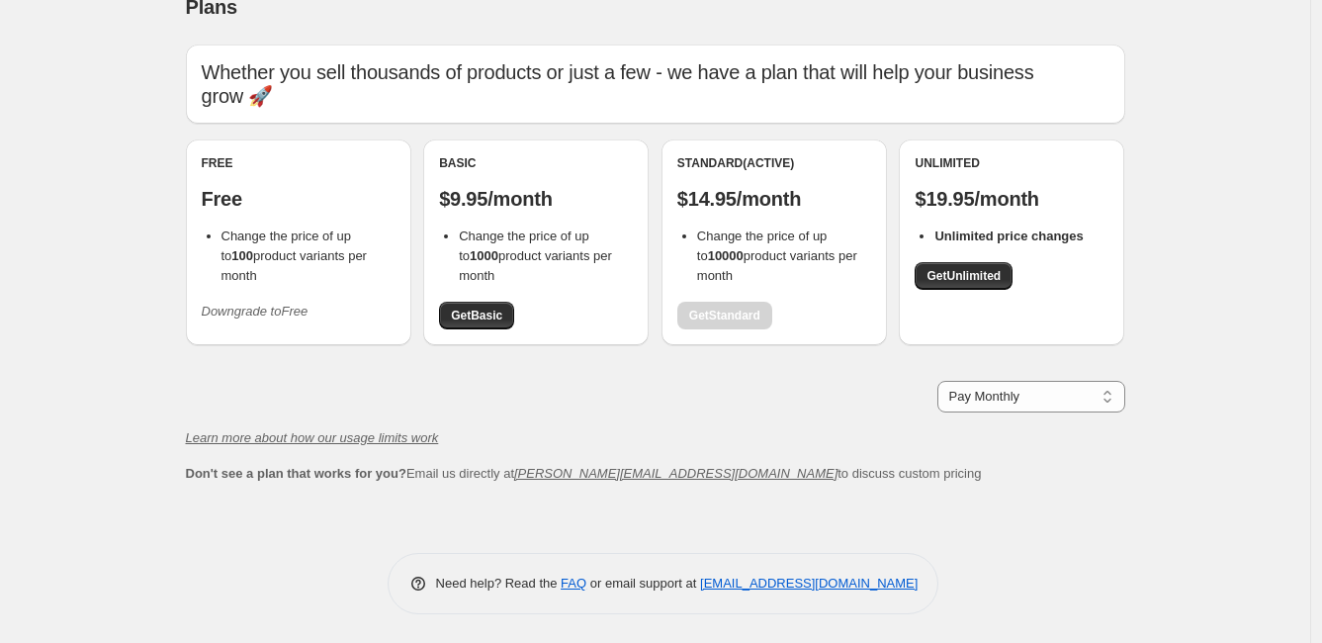
drag, startPoint x: 757, startPoint y: 164, endPoint x: 770, endPoint y: 156, distance: 15.1
click at [761, 161] on div "Standard (Active)" at bounding box center [774, 163] width 194 height 16
click at [1187, 213] on div "Plans. This page is ready Plans Whether you sell thousands of products or just …" at bounding box center [655, 306] width 1310 height 674
